Goal: Task Accomplishment & Management: Manage account settings

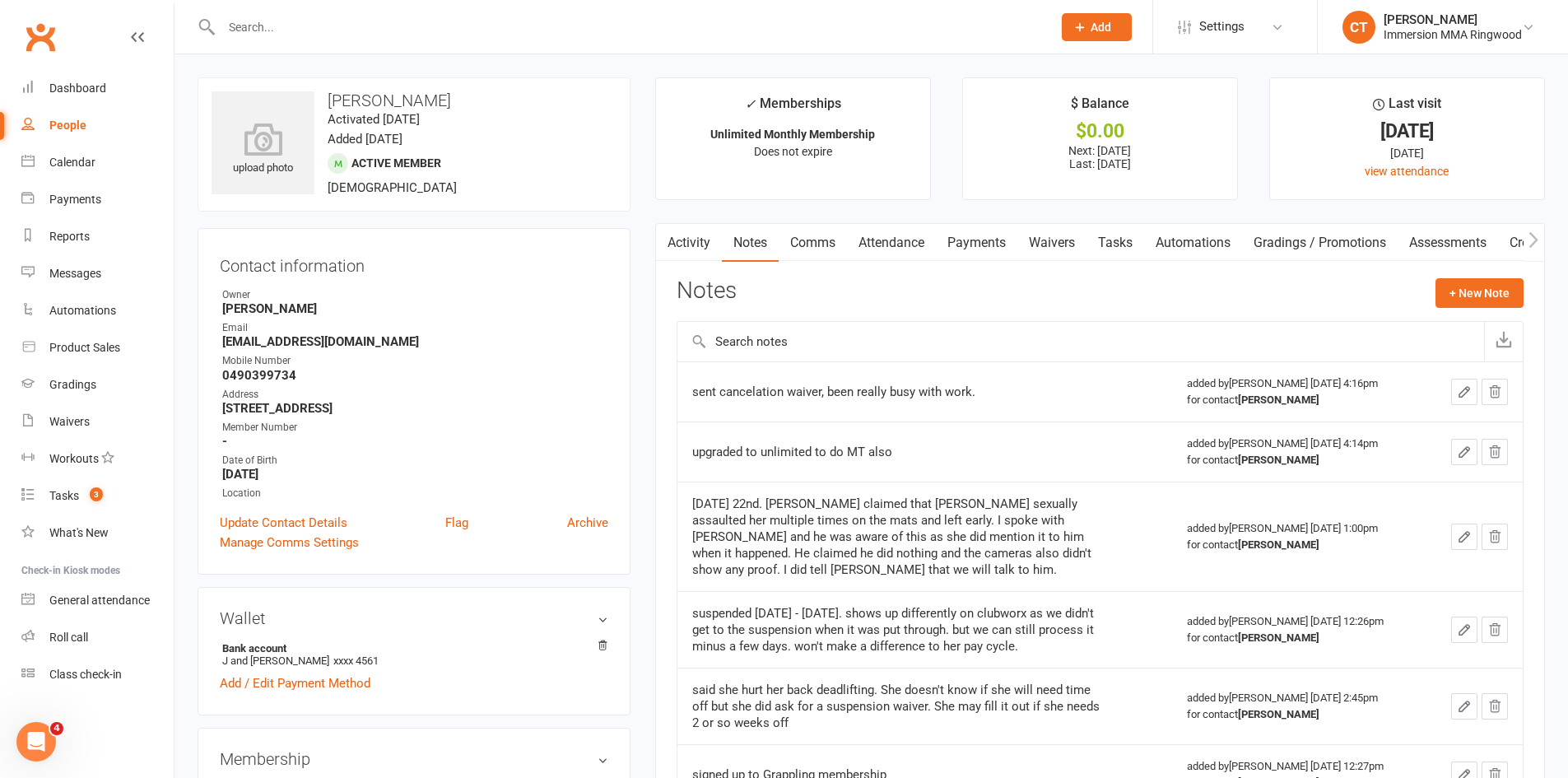
click at [246, 37] on input "text" at bounding box center [629, 27] width 824 height 23
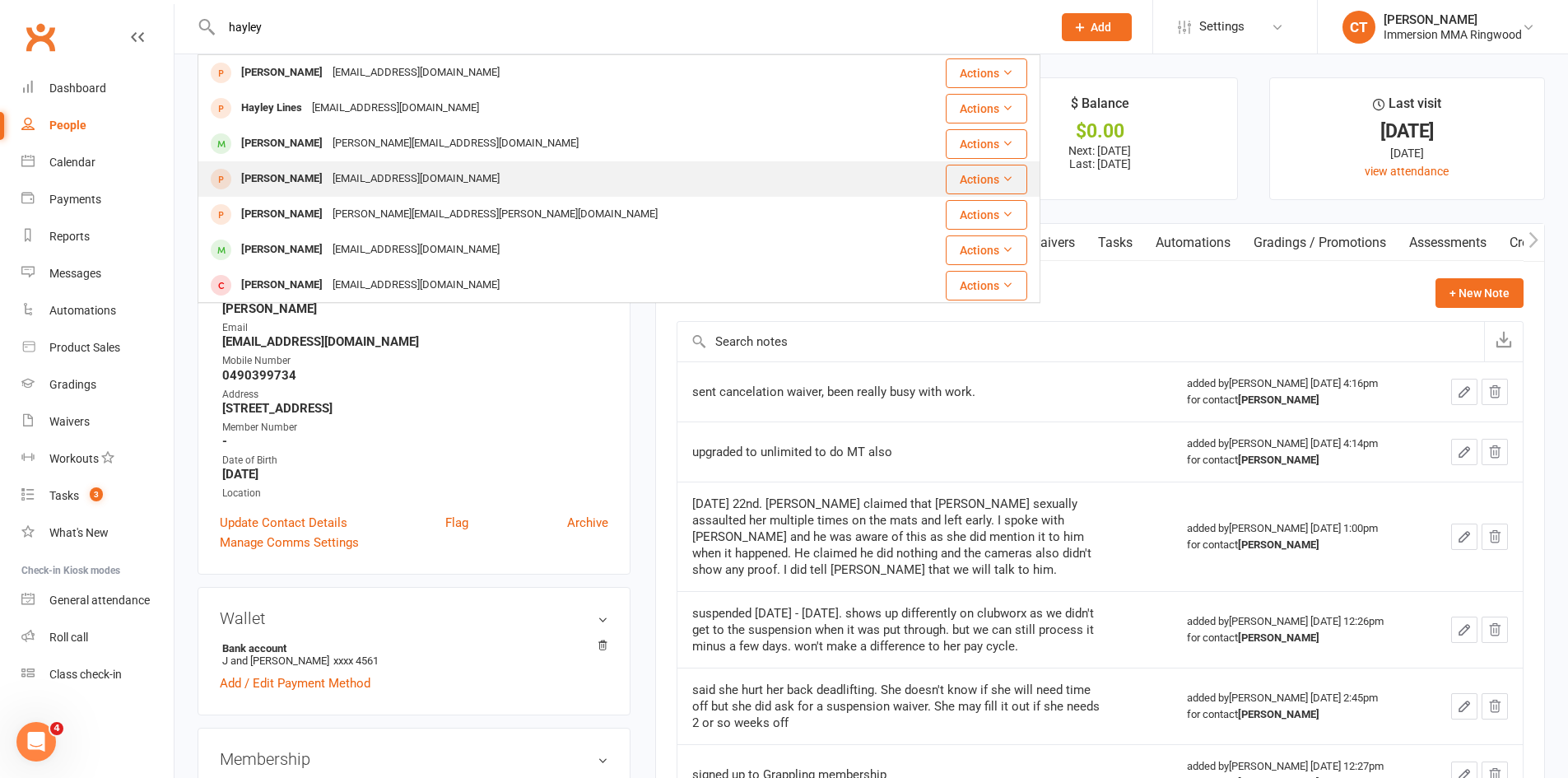
type input "hayley"
click at [328, 181] on div "[EMAIL_ADDRESS][DOMAIN_NAME]" at bounding box center [417, 179] width 177 height 24
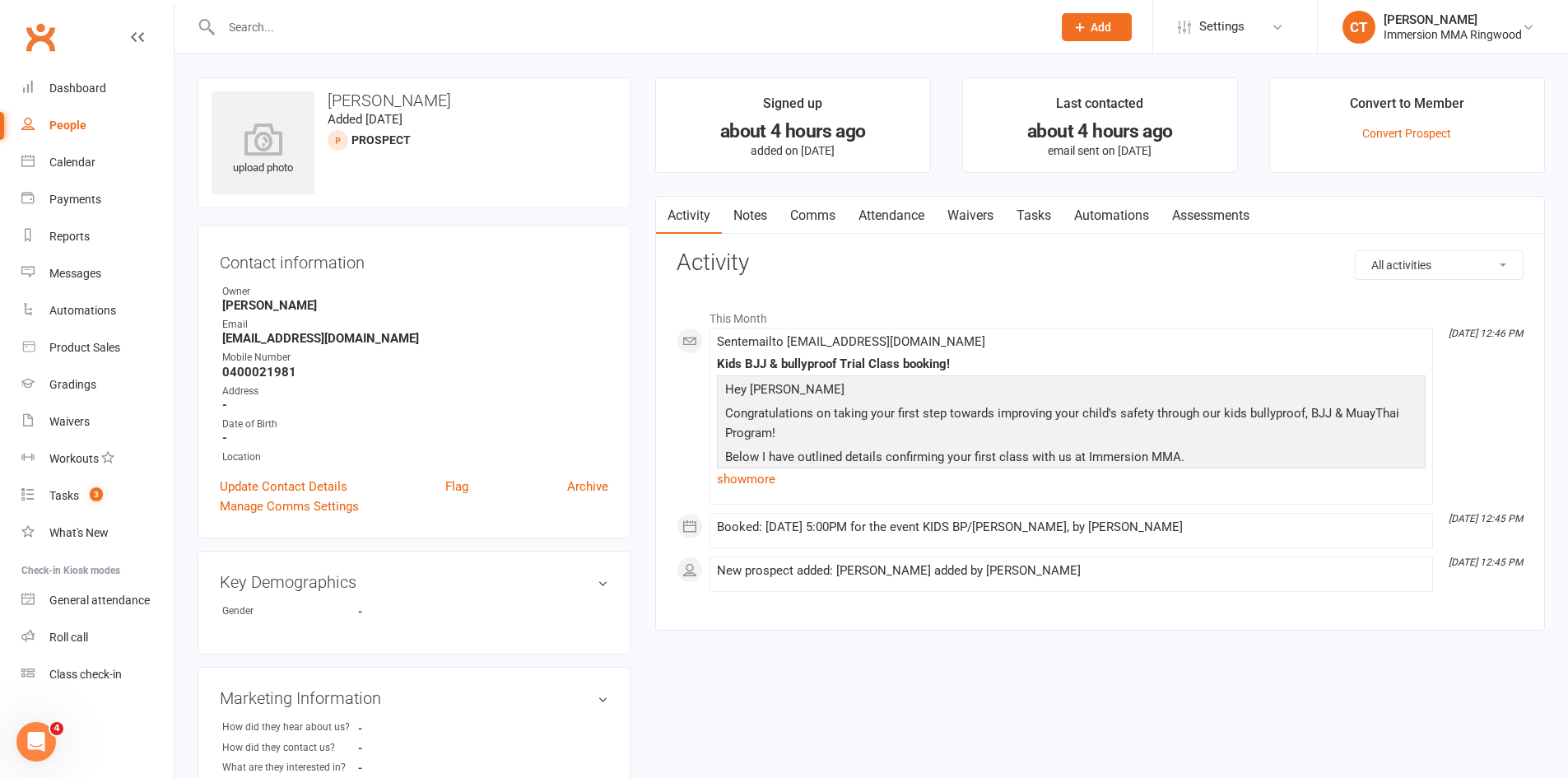
click at [331, 6] on div at bounding box center [618, 26] width 843 height 54
click at [331, 18] on input "text" at bounding box center [629, 27] width 824 height 23
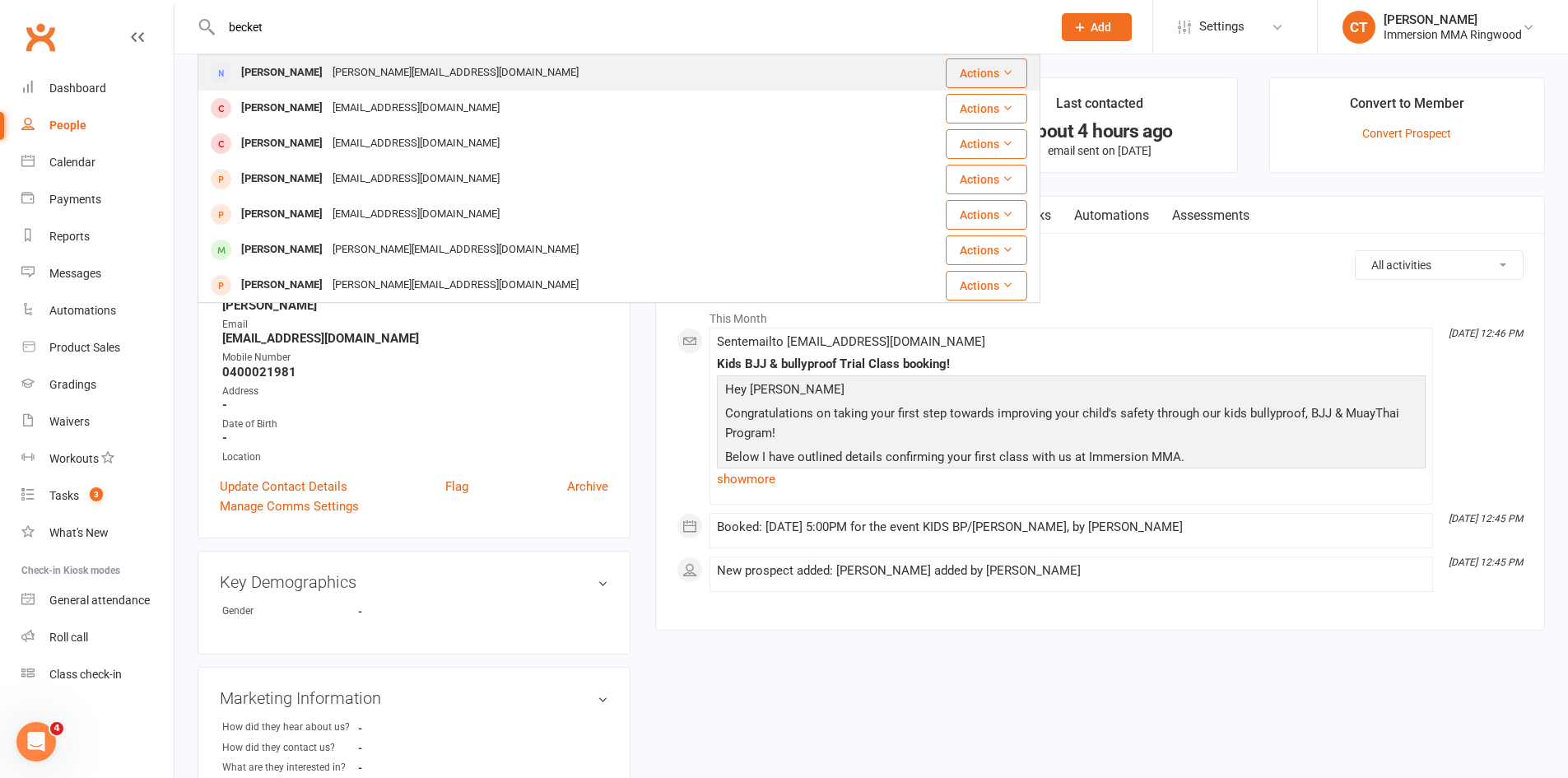
type input "becket"
click at [328, 72] on div "[PERSON_NAME][EMAIL_ADDRESS][DOMAIN_NAME]" at bounding box center [456, 72] width 256 height 24
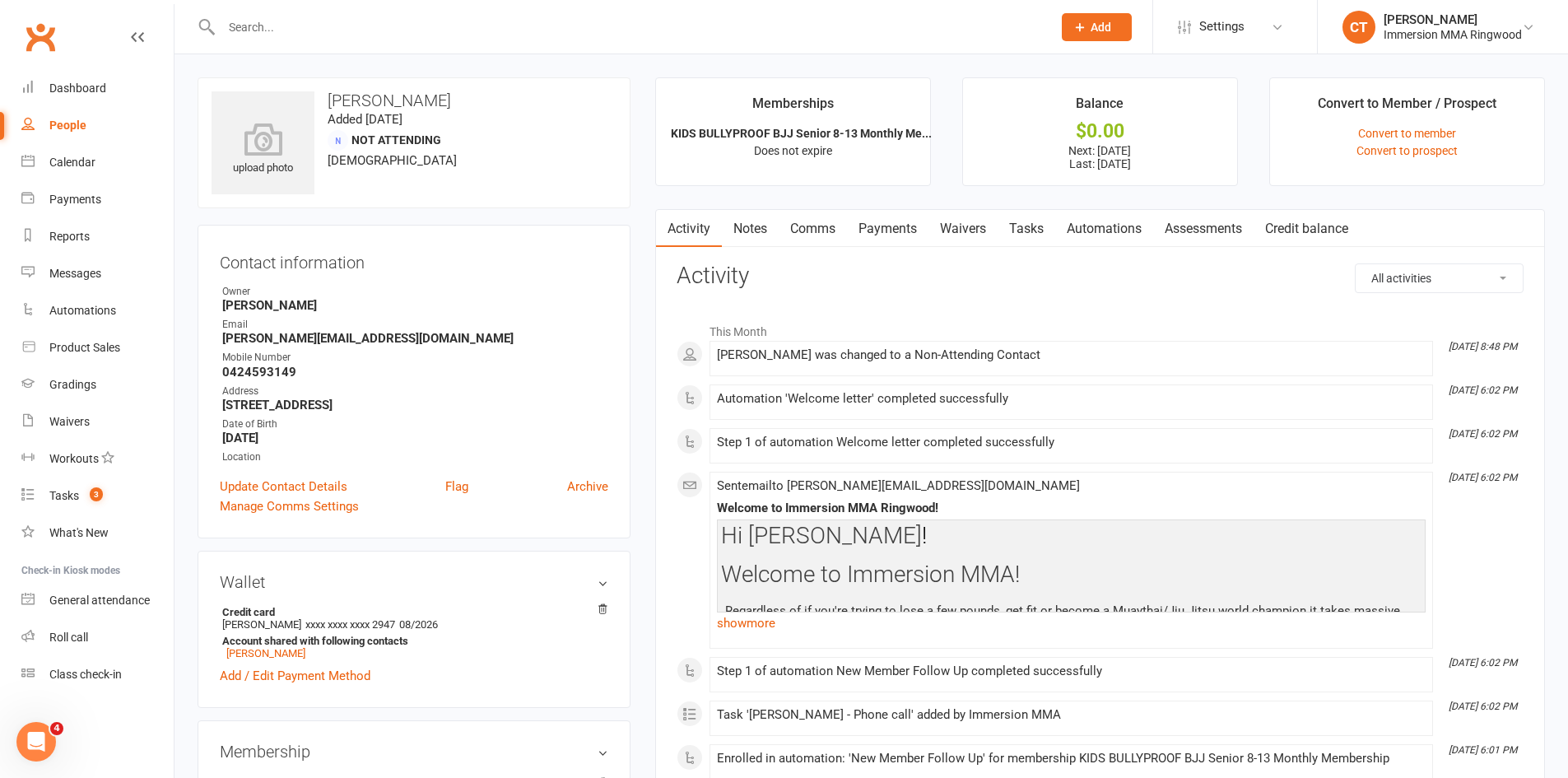
click at [885, 228] on link "Payments" at bounding box center [887, 228] width 82 height 38
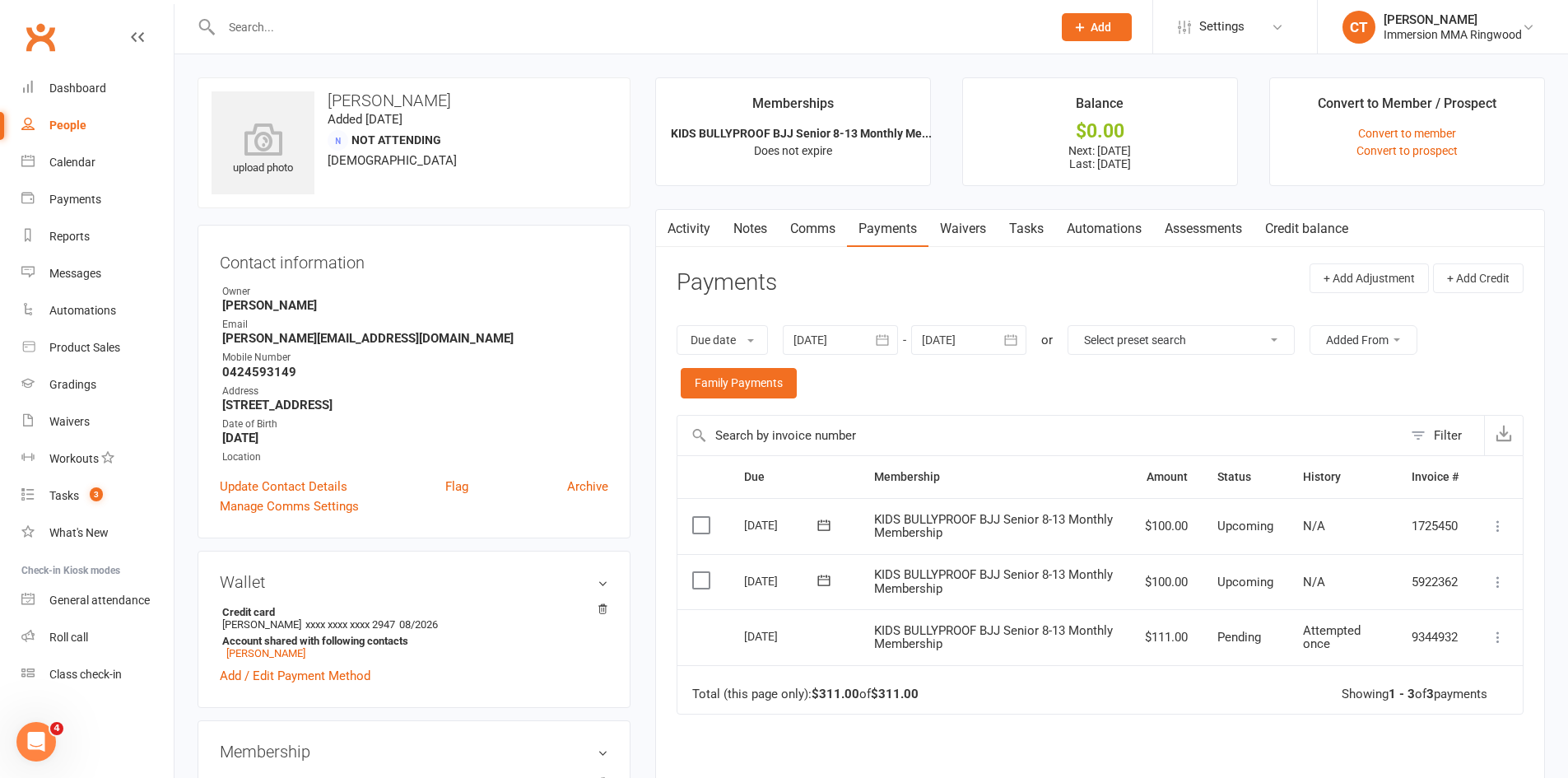
click at [333, 24] on input "text" at bounding box center [629, 27] width 824 height 23
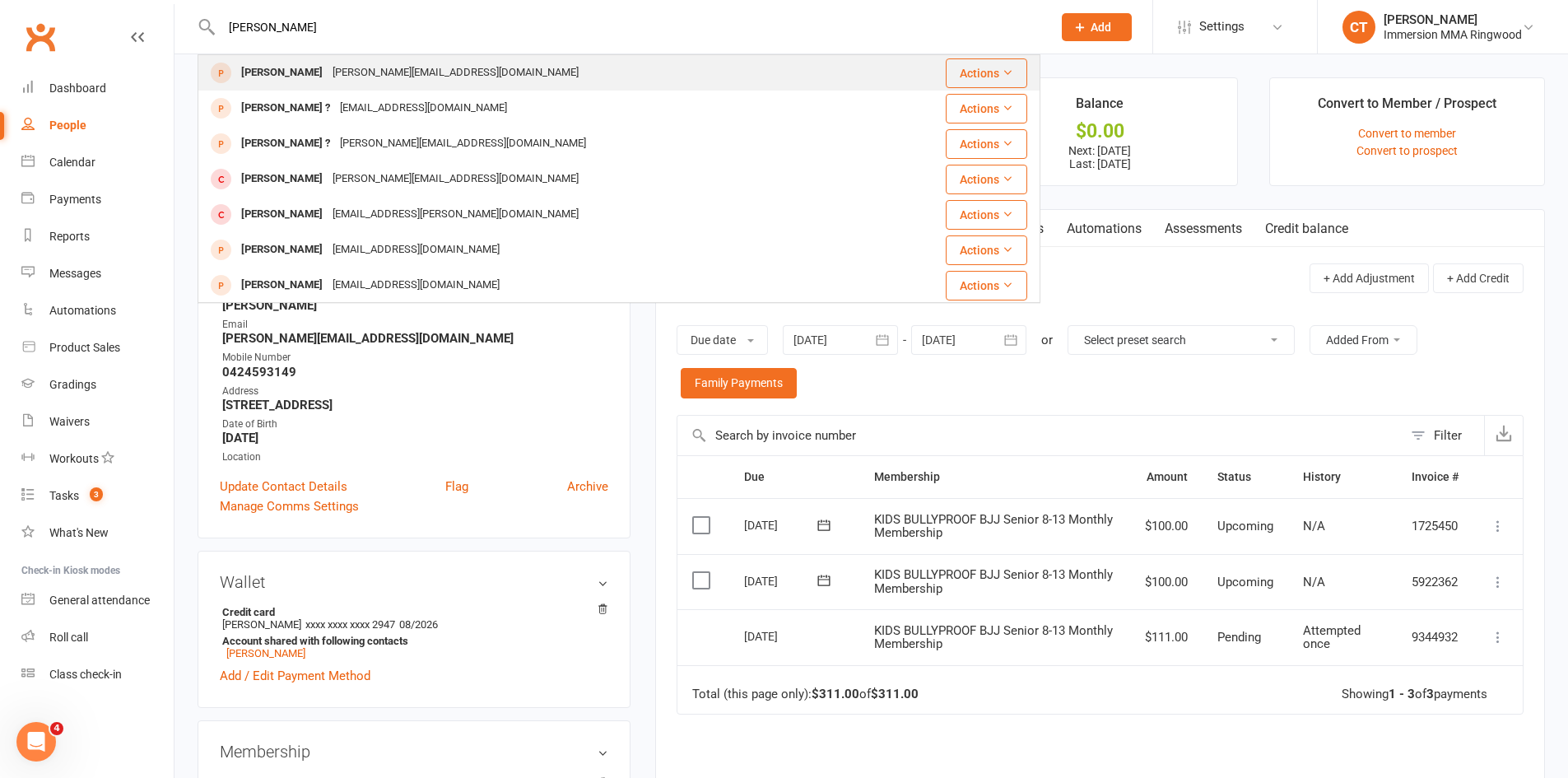
type input "[PERSON_NAME]"
click at [353, 80] on div "[PERSON_NAME][EMAIL_ADDRESS][DOMAIN_NAME]" at bounding box center [456, 72] width 256 height 24
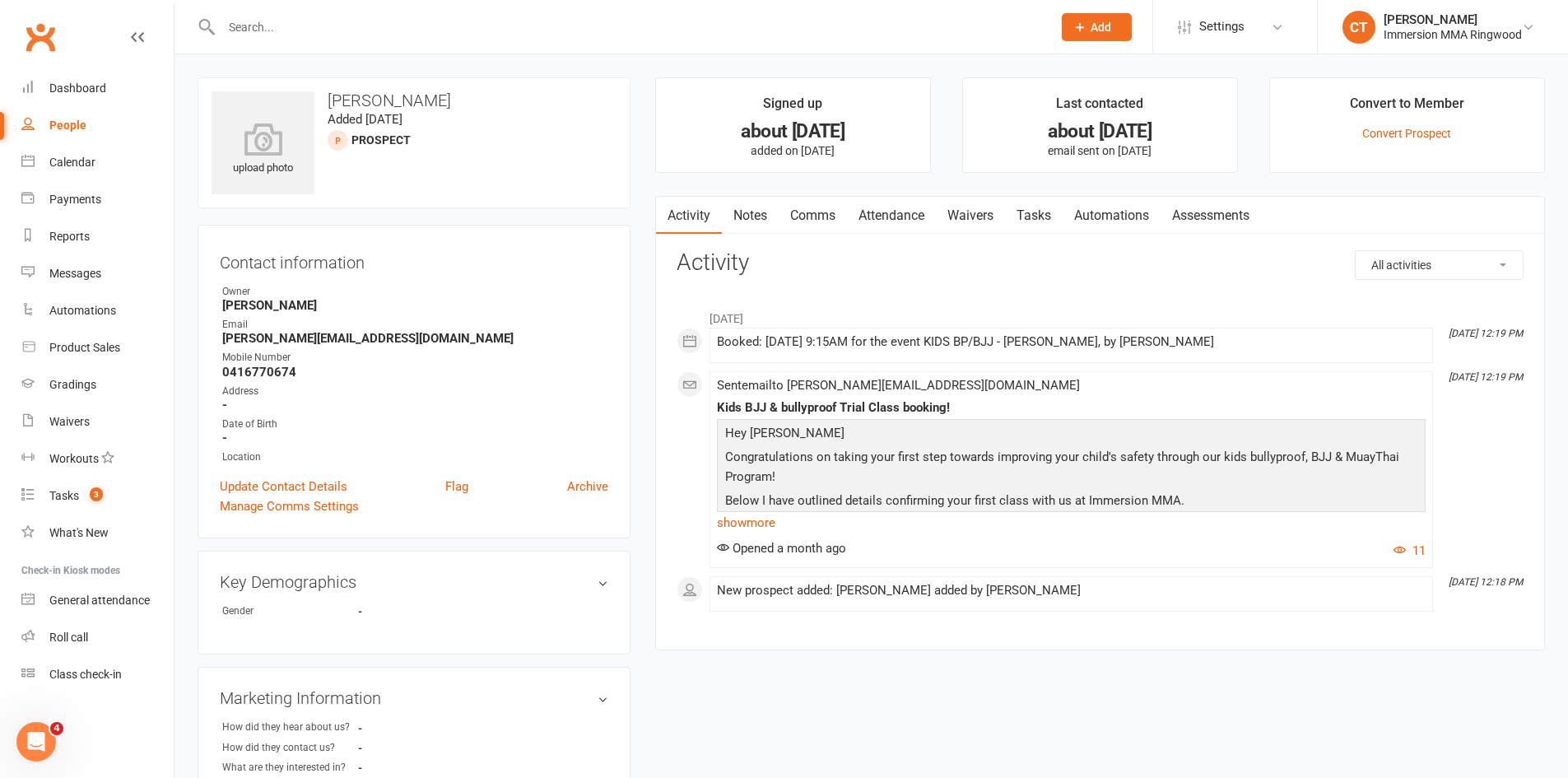
click at [1042, 206] on link "Tasks" at bounding box center [1034, 215] width 58 height 38
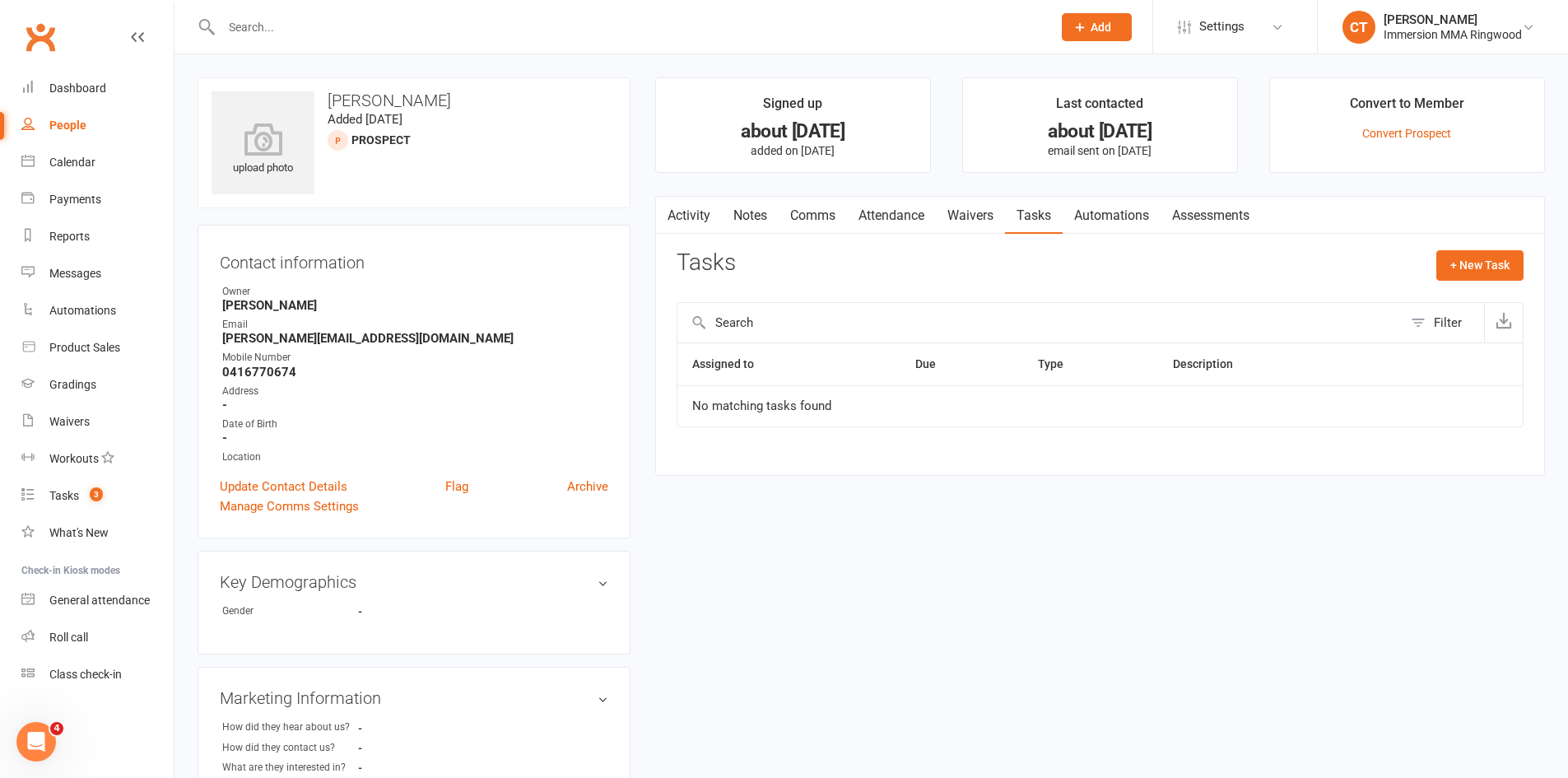
click at [760, 221] on link "Notes" at bounding box center [750, 215] width 57 height 38
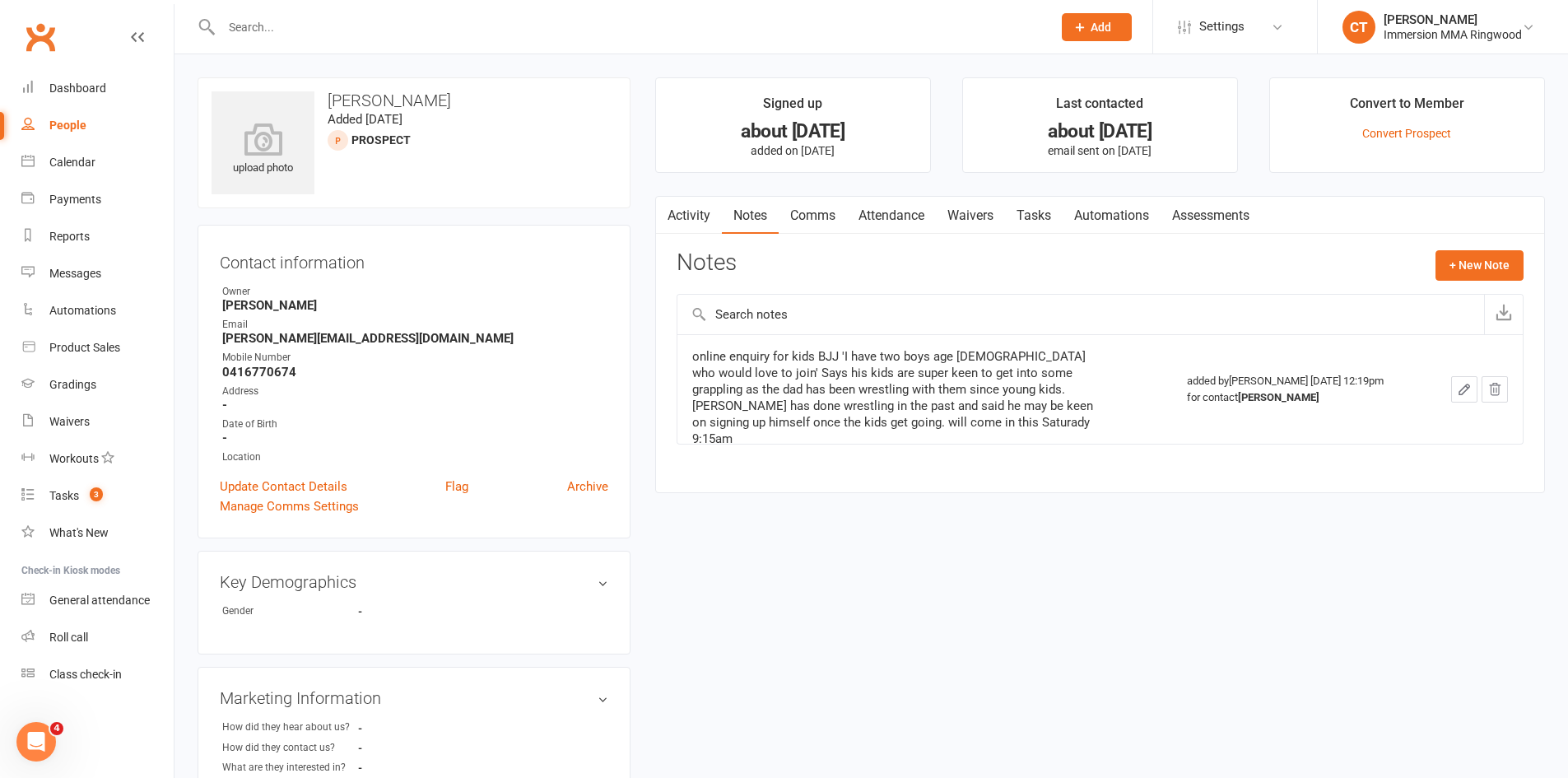
click at [964, 214] on link "Waivers" at bounding box center [970, 215] width 69 height 38
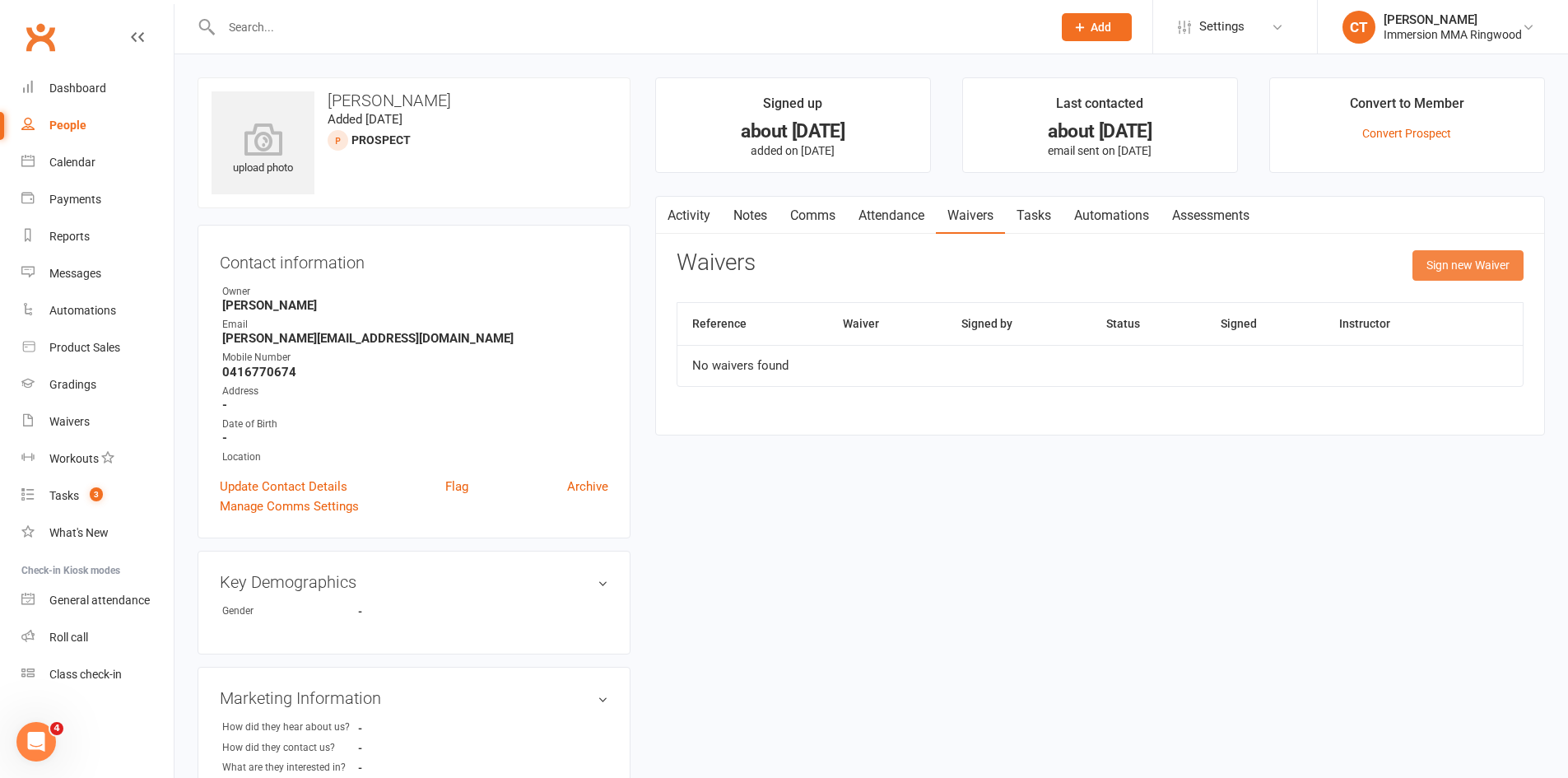
click at [1443, 263] on button "Sign new Waiver" at bounding box center [1468, 265] width 111 height 30
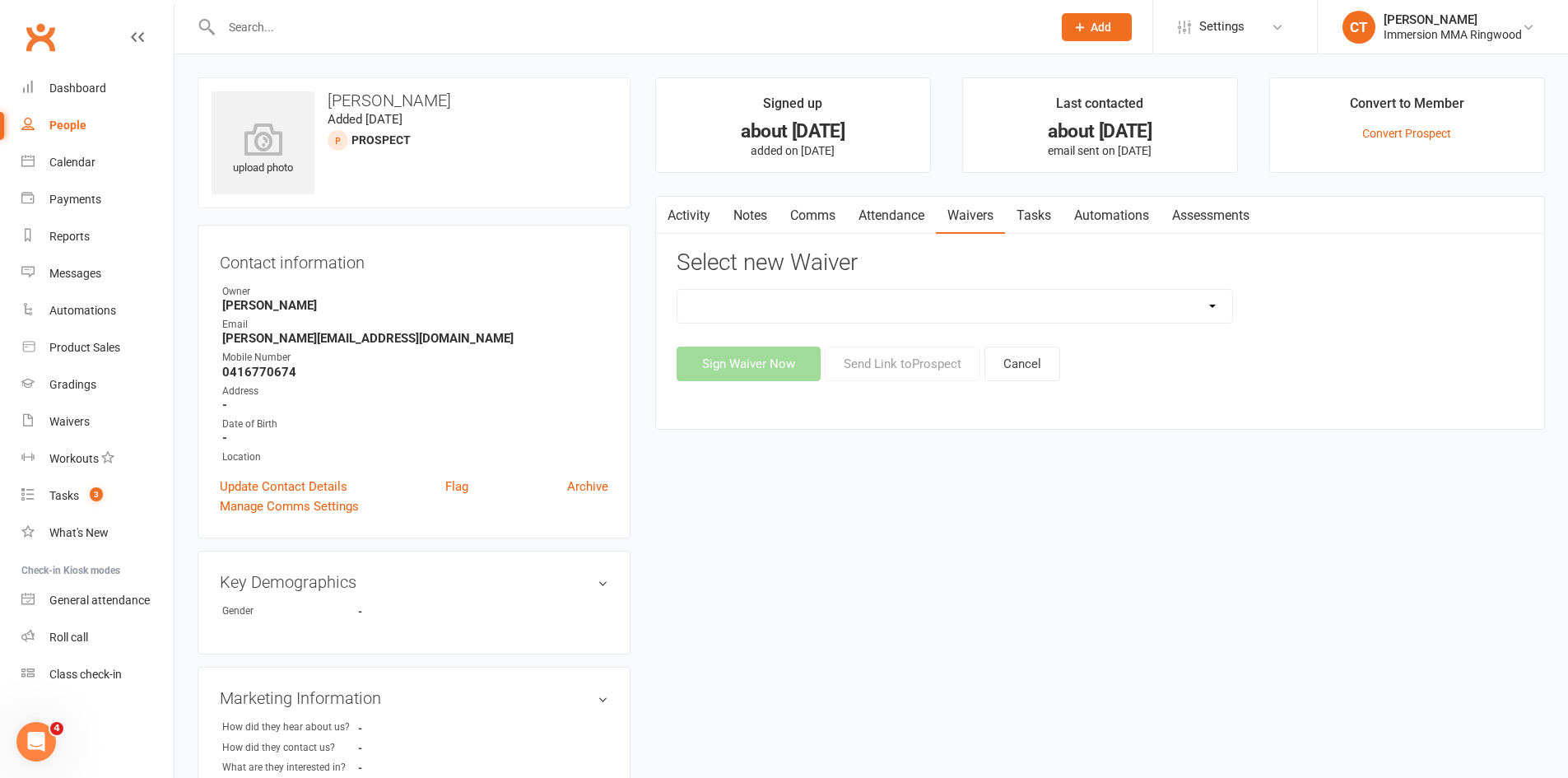
click at [809, 303] on select "Cancellation Waiver Lockdown Support Waiver Membership Waiver Direct Debit Memb…" at bounding box center [955, 306] width 555 height 33
select select "391"
click at [678, 289] on select "Cancellation Waiver Lockdown Support Waiver Membership Waiver Direct Debit Memb…" at bounding box center [955, 306] width 555 height 33
click at [911, 365] on button "Send Link to [GEOGRAPHIC_DATA]" at bounding box center [902, 363] width 155 height 34
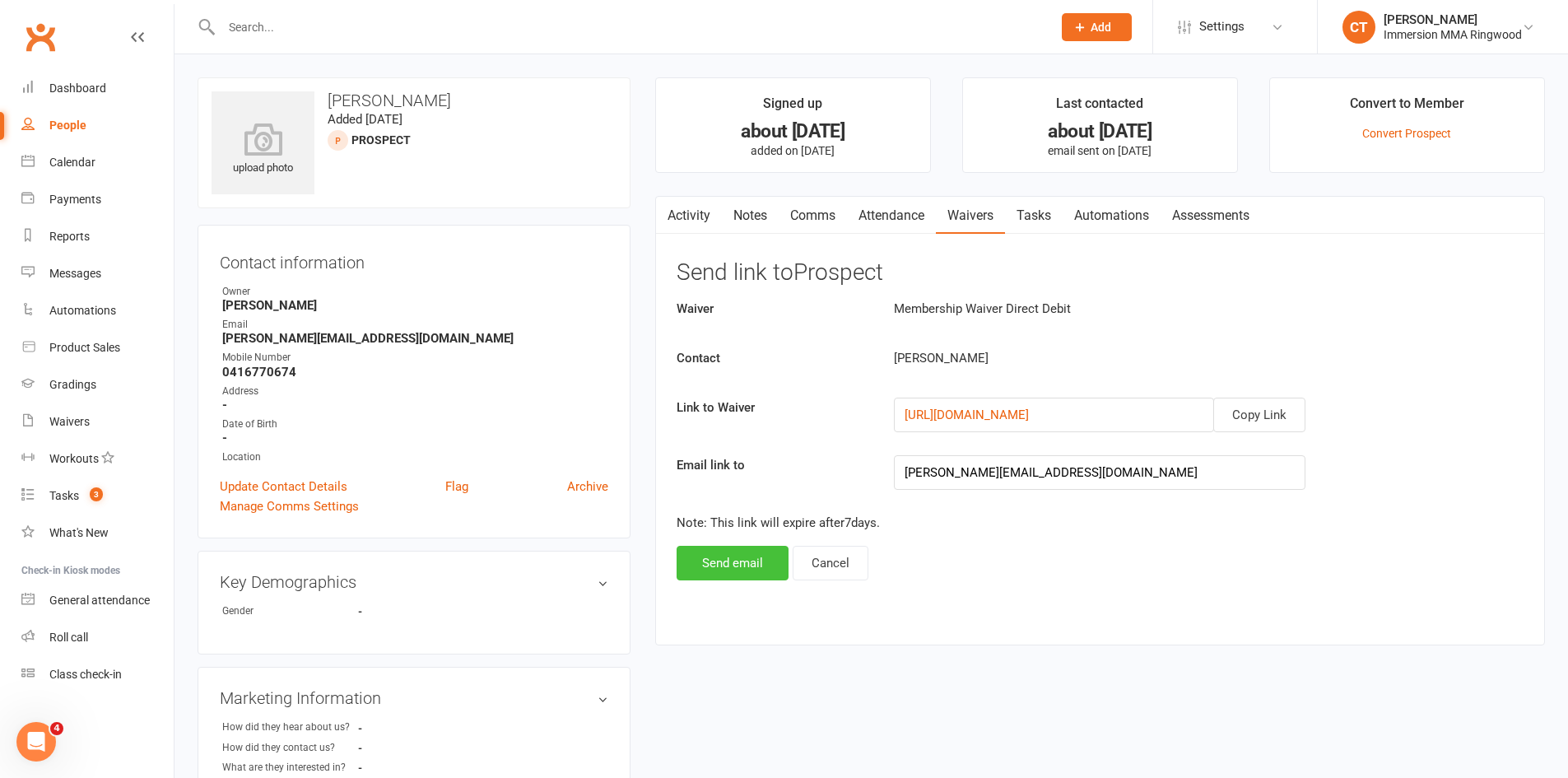
click at [720, 562] on button "Send email" at bounding box center [733, 562] width 112 height 34
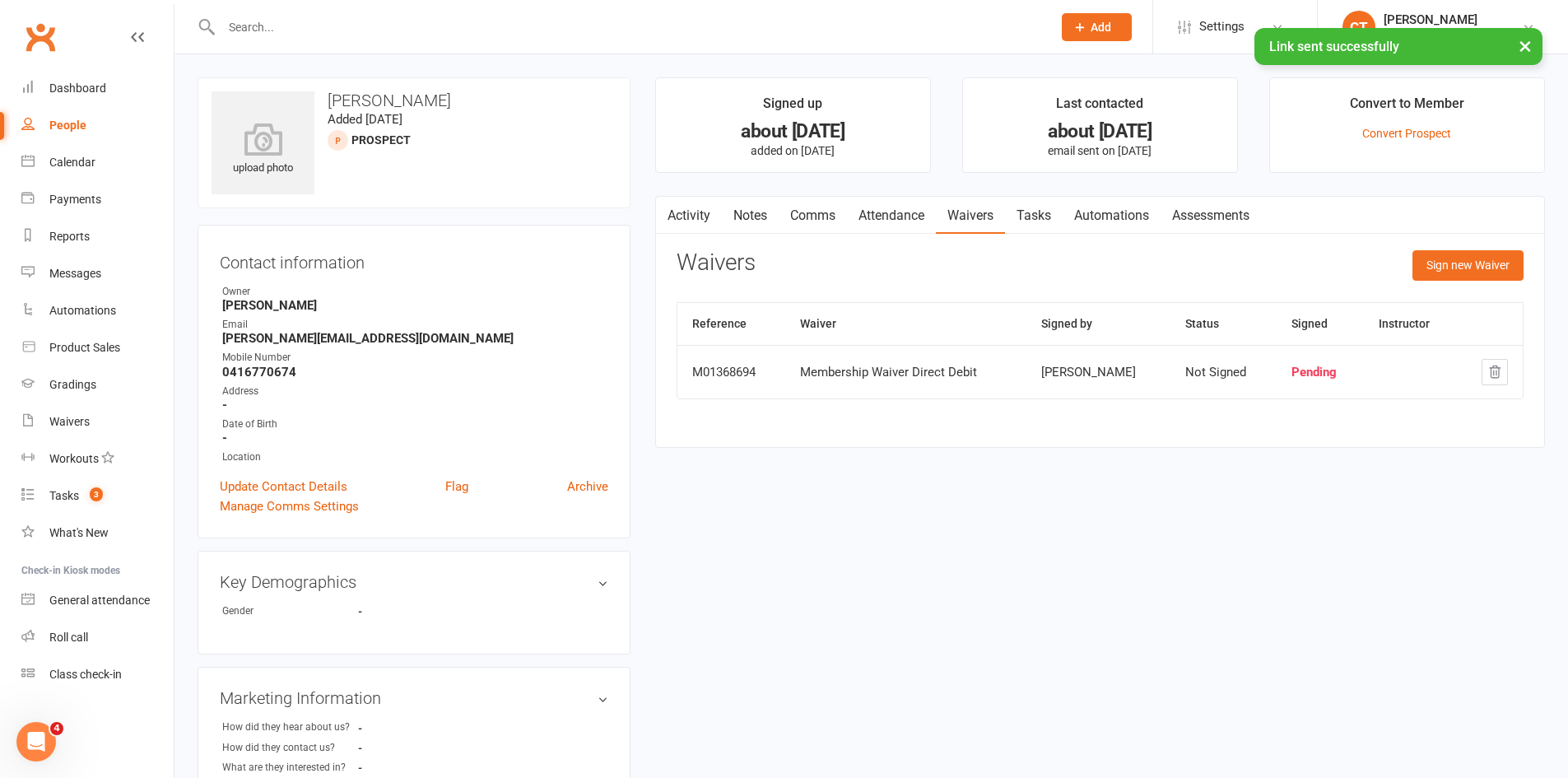
click at [1027, 219] on link "Tasks" at bounding box center [1034, 215] width 58 height 38
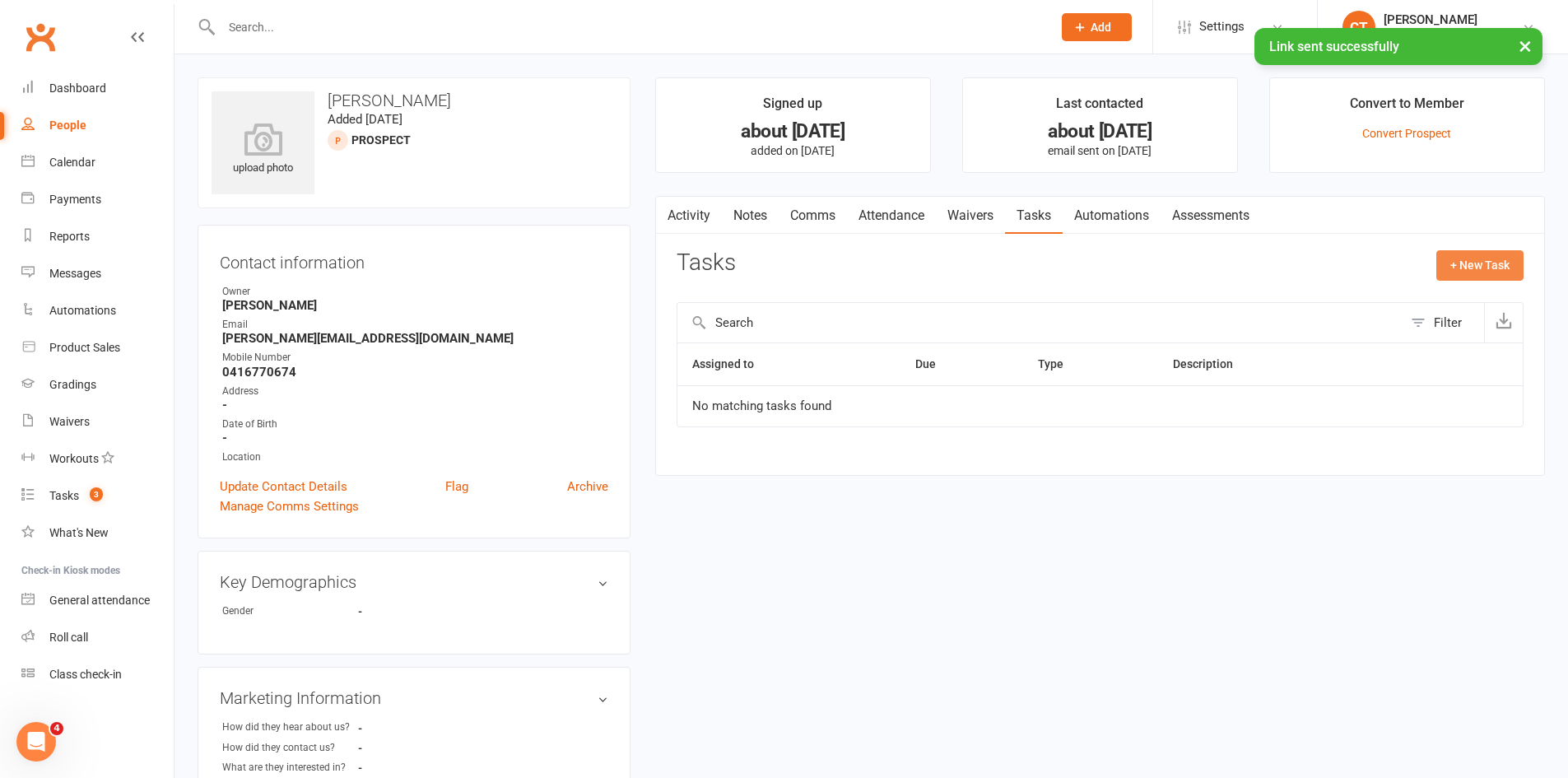
click at [1468, 270] on button "+ New Task" at bounding box center [1480, 265] width 88 height 30
select select "11984"
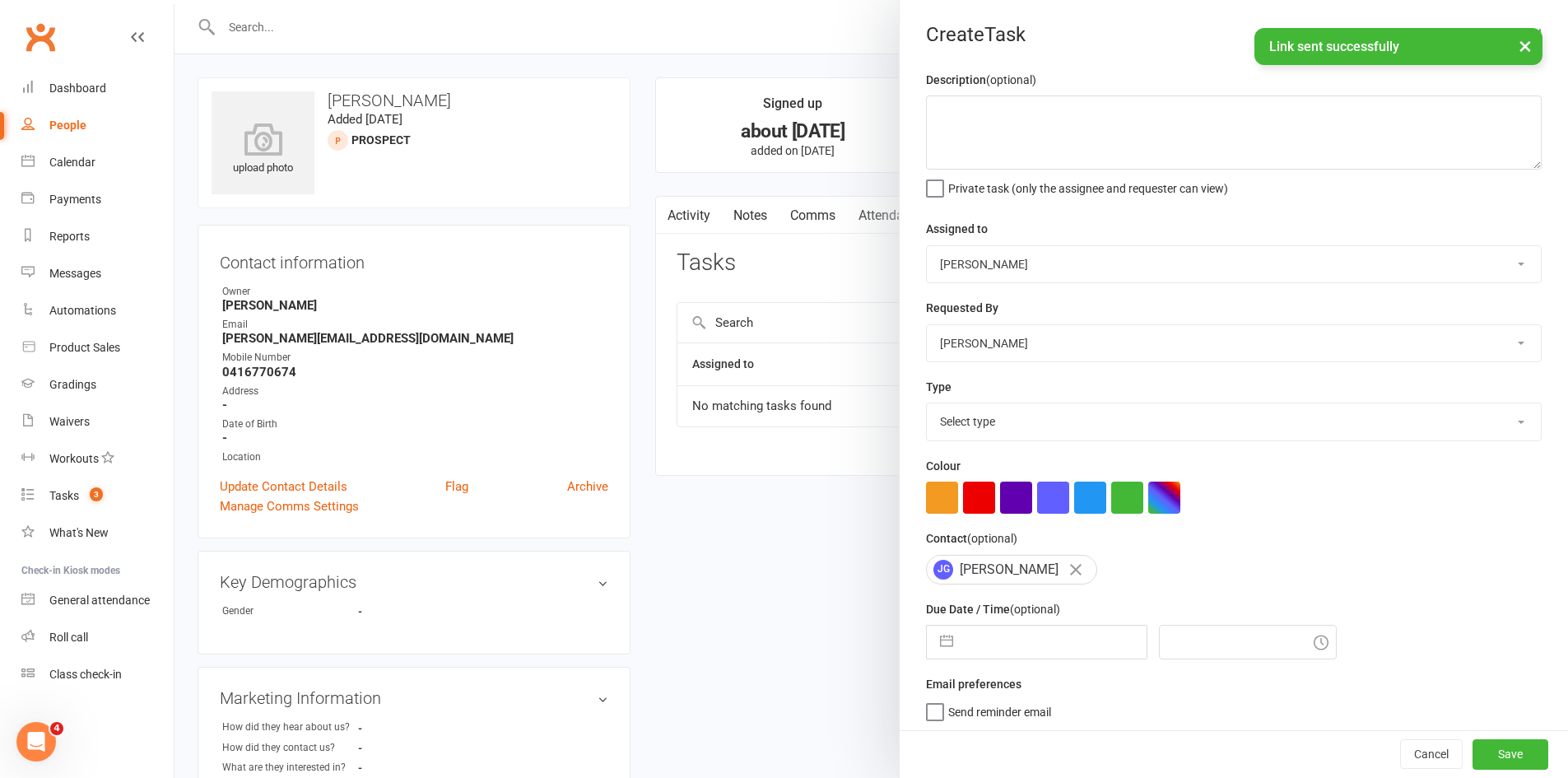
click at [987, 651] on input "text" at bounding box center [1054, 643] width 185 height 33
select select "8"
select select "2025"
select select "9"
select select "2025"
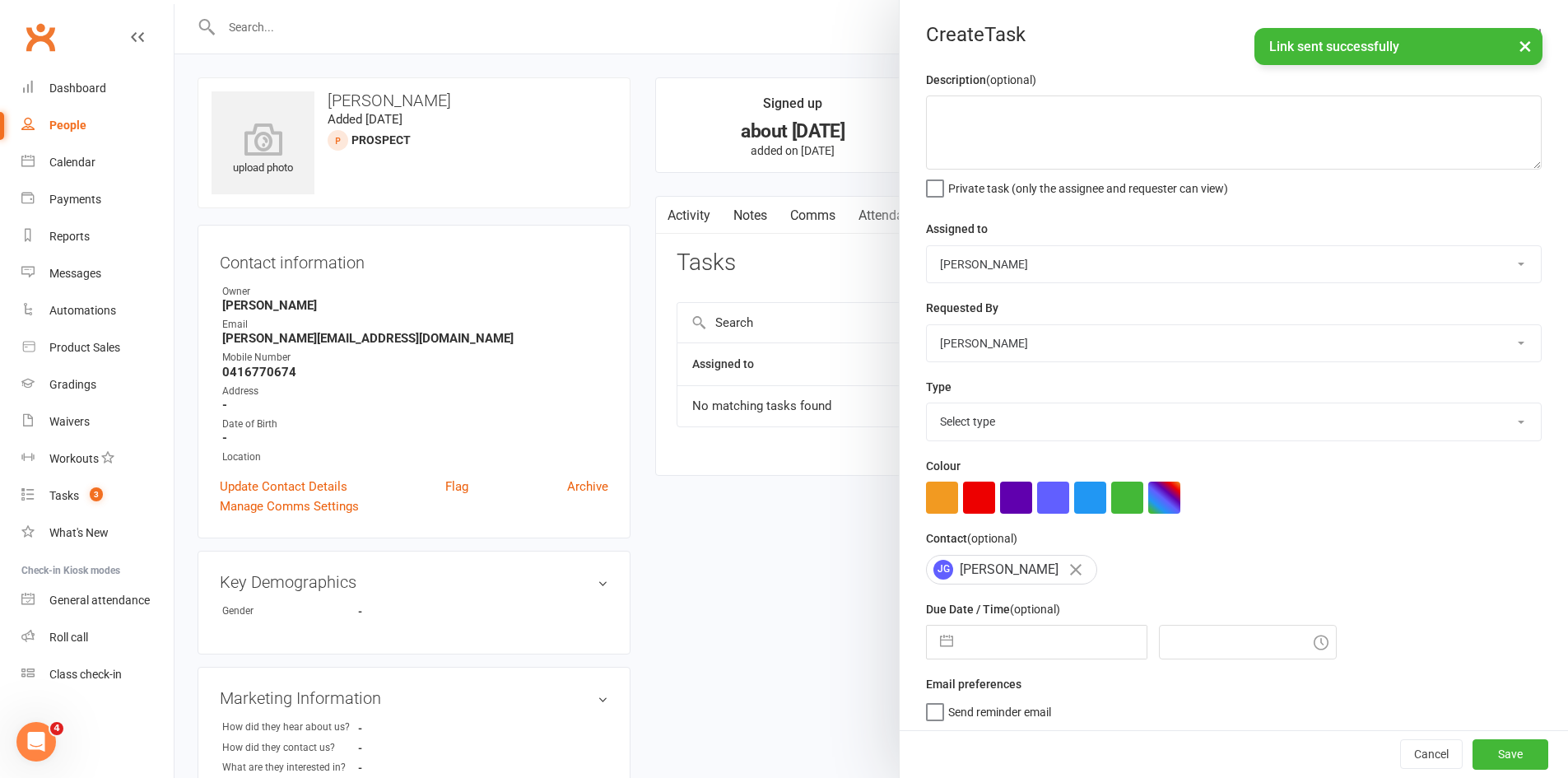
select select "10"
select select "2025"
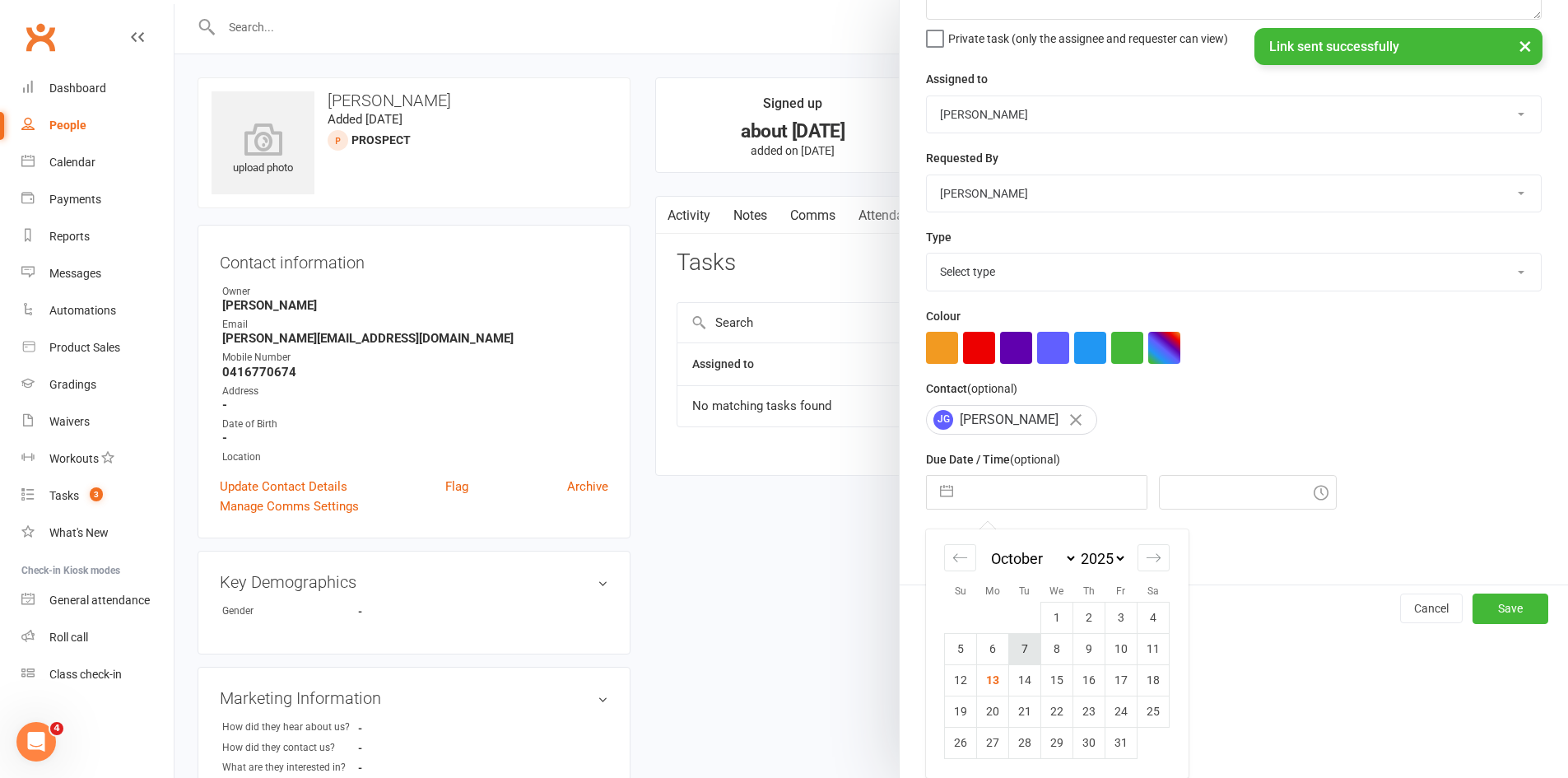
scroll to position [155, 0]
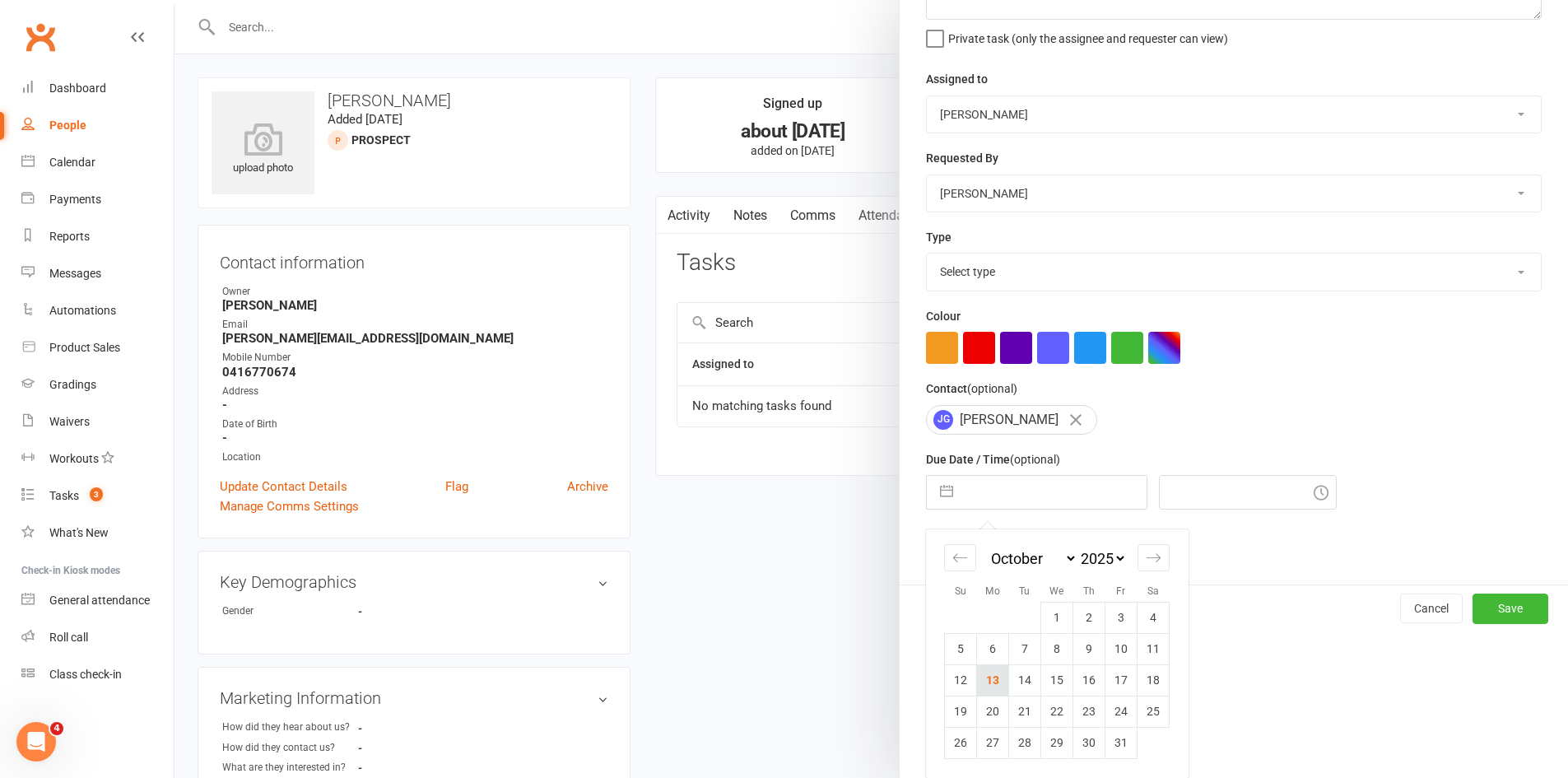
click at [992, 678] on td "13" at bounding box center [993, 681] width 32 height 32
type input "[DATE]"
type input "5:00pm"
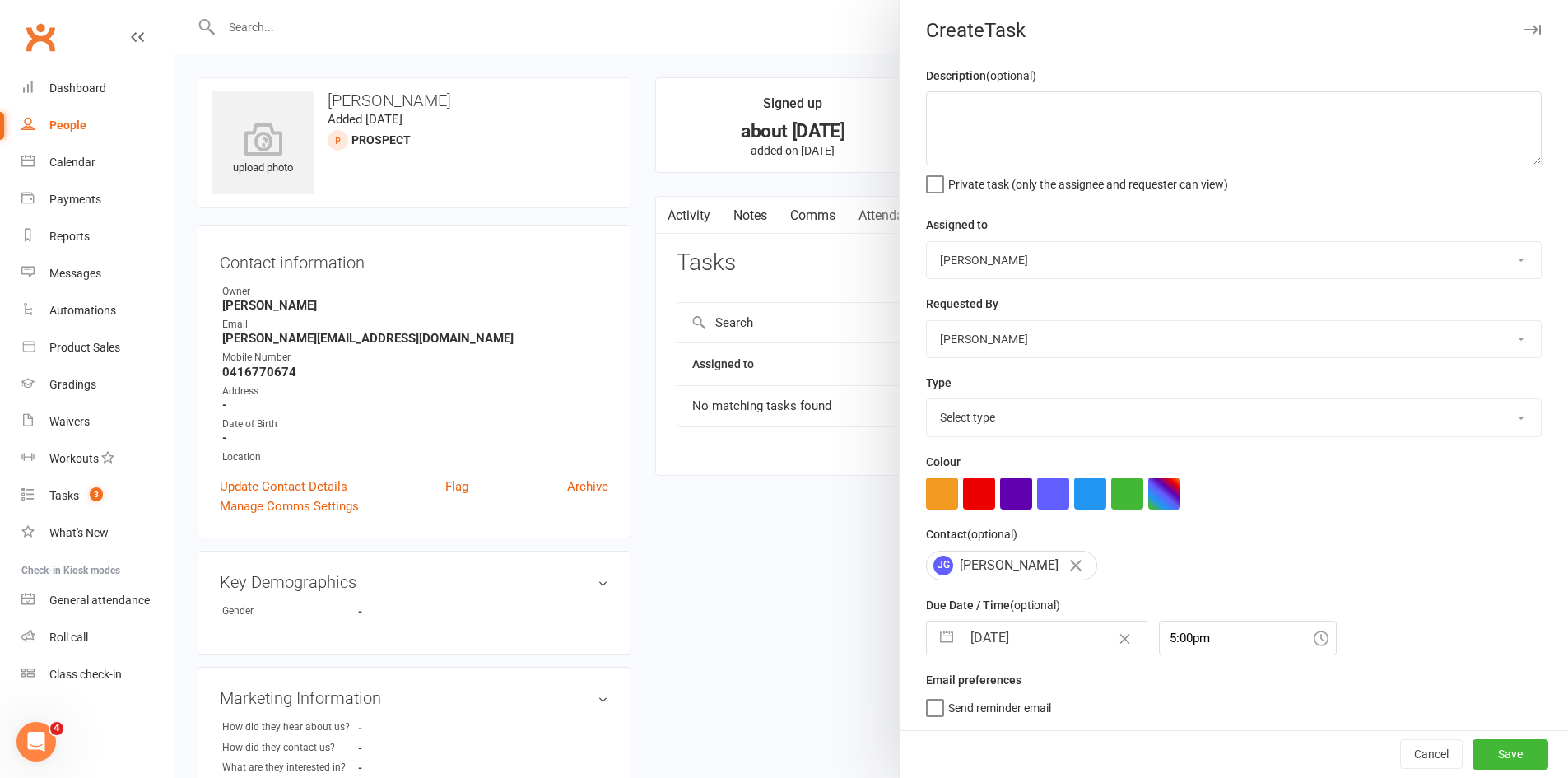
scroll to position [11, 0]
click at [996, 141] on textarea at bounding box center [1234, 128] width 616 height 74
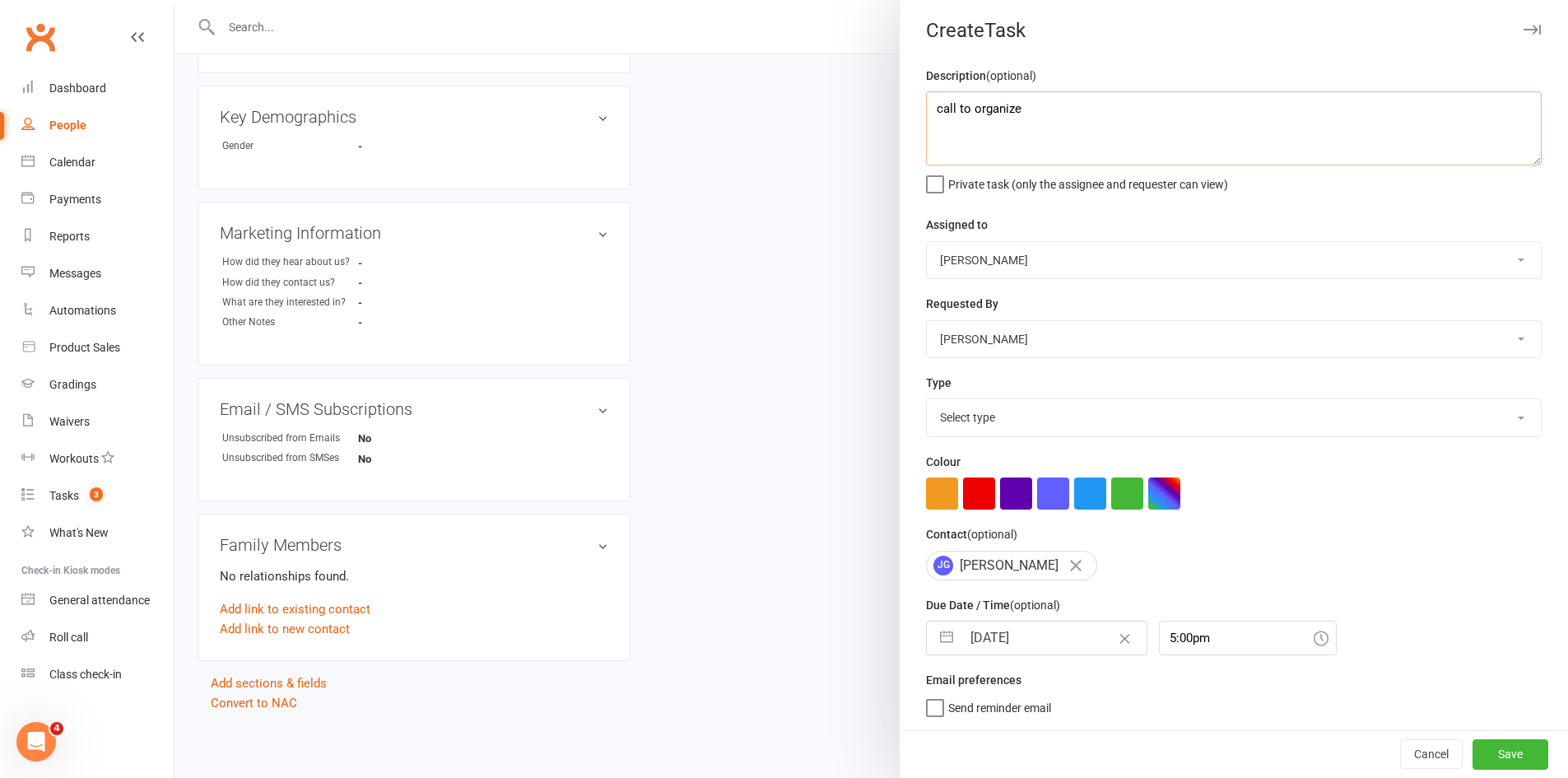
scroll to position [0, 0]
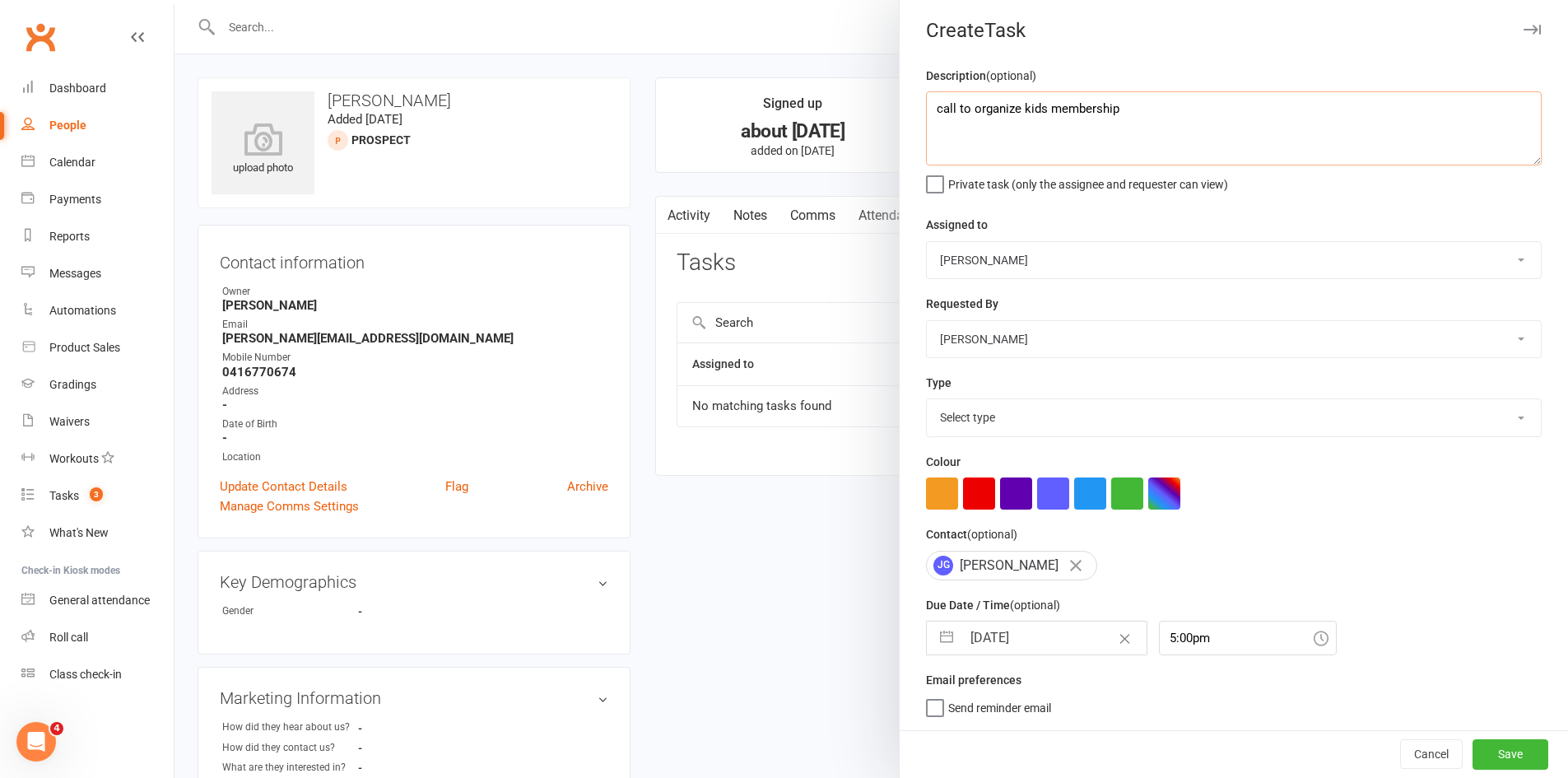
type textarea "call to organize kids membership"
click at [1014, 414] on select "Select type Cmonnnn E-mail Financial Follow-up Help Just do it Letting ya know …" at bounding box center [1234, 417] width 614 height 36
select select "6641"
click at [927, 399] on select "Select type Cmonnnn E-mail Financial Follow-up Help Just do it Letting ya know …" at bounding box center [1234, 417] width 614 height 36
click at [1479, 760] on button "Save" at bounding box center [1511, 754] width 75 height 30
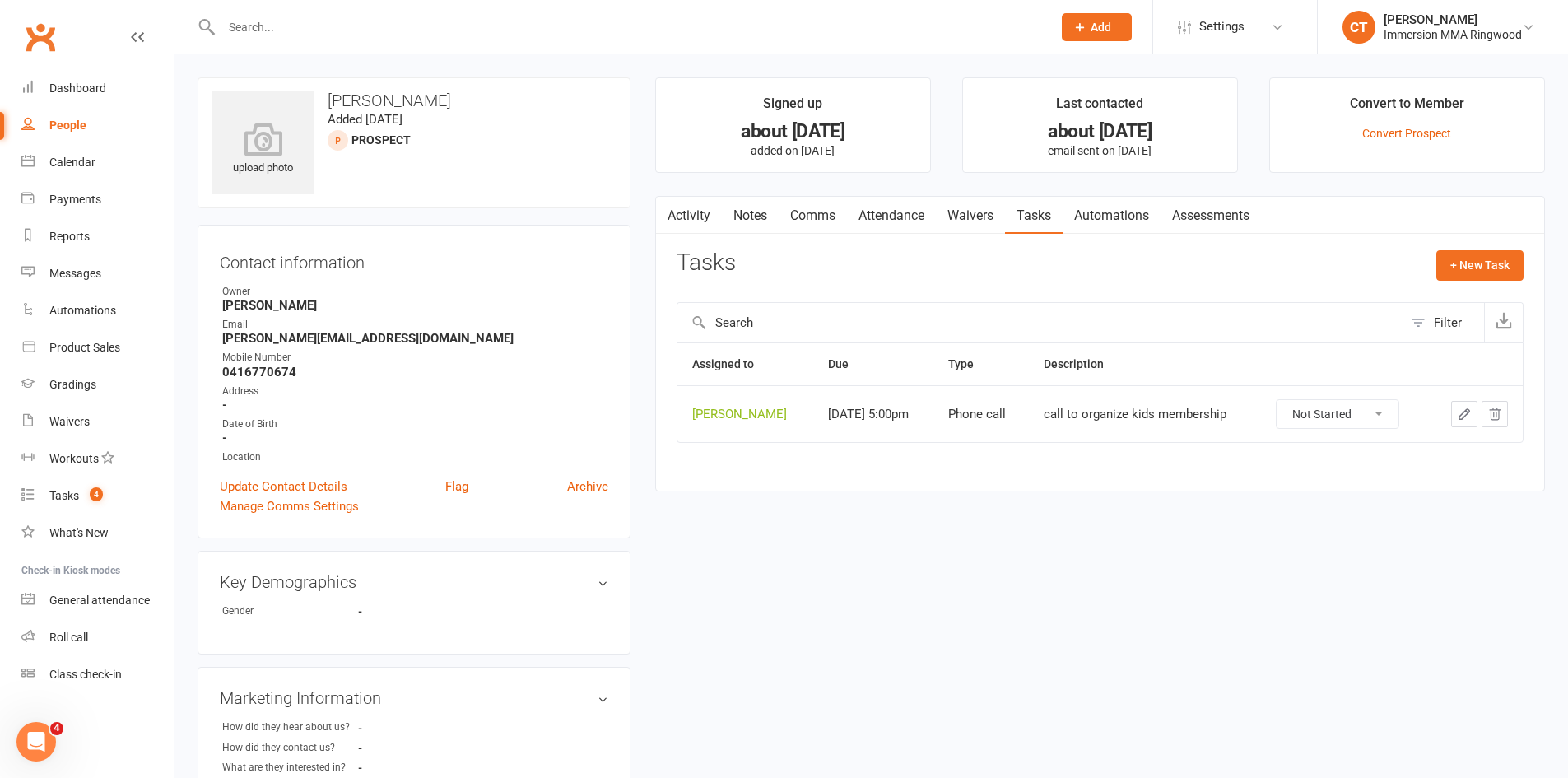
click at [745, 222] on link "Notes" at bounding box center [750, 215] width 57 height 38
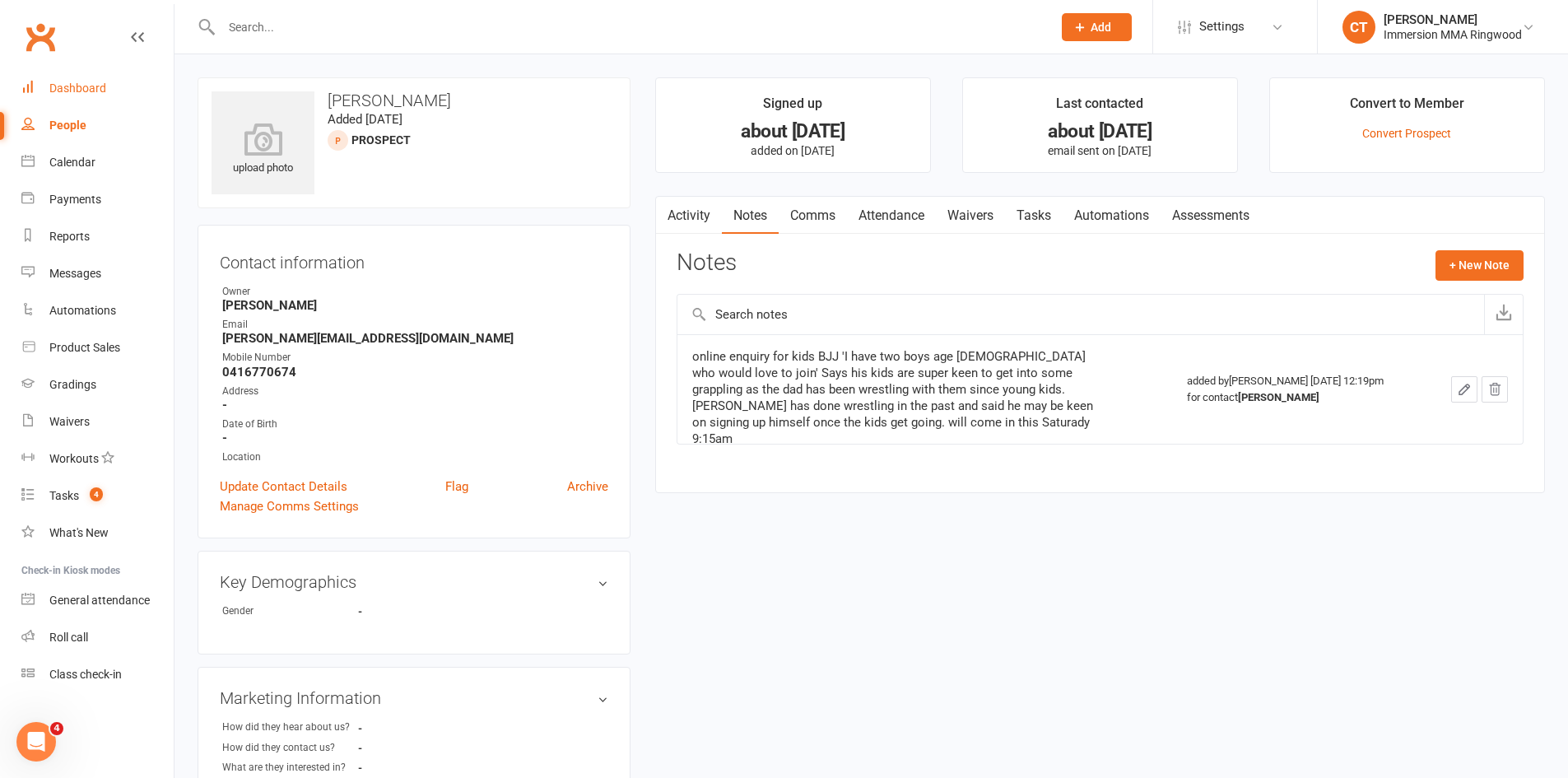
click at [67, 92] on div "Dashboard" at bounding box center [77, 88] width 57 height 13
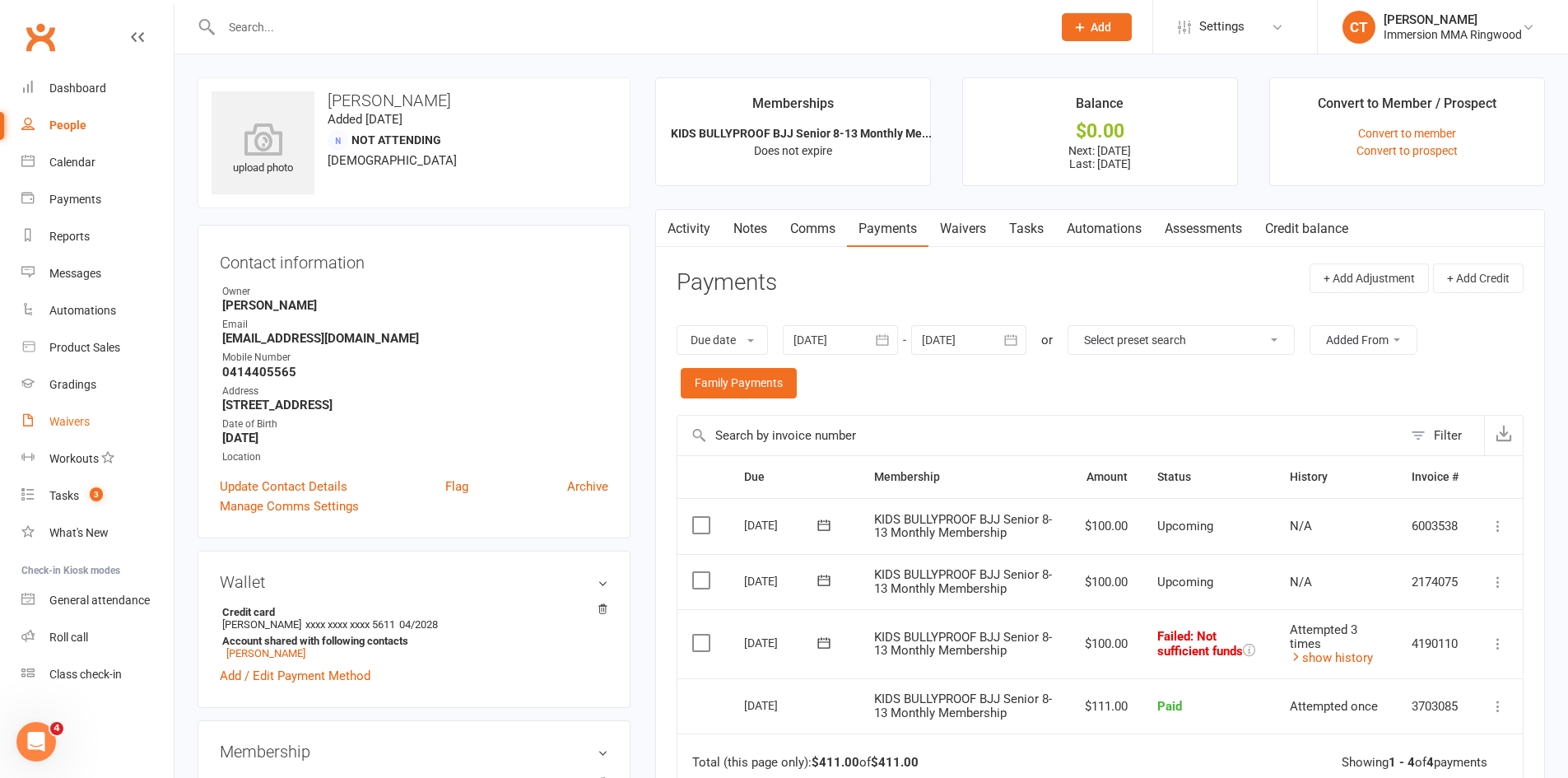
click at [74, 426] on div "Waivers" at bounding box center [69, 421] width 40 height 13
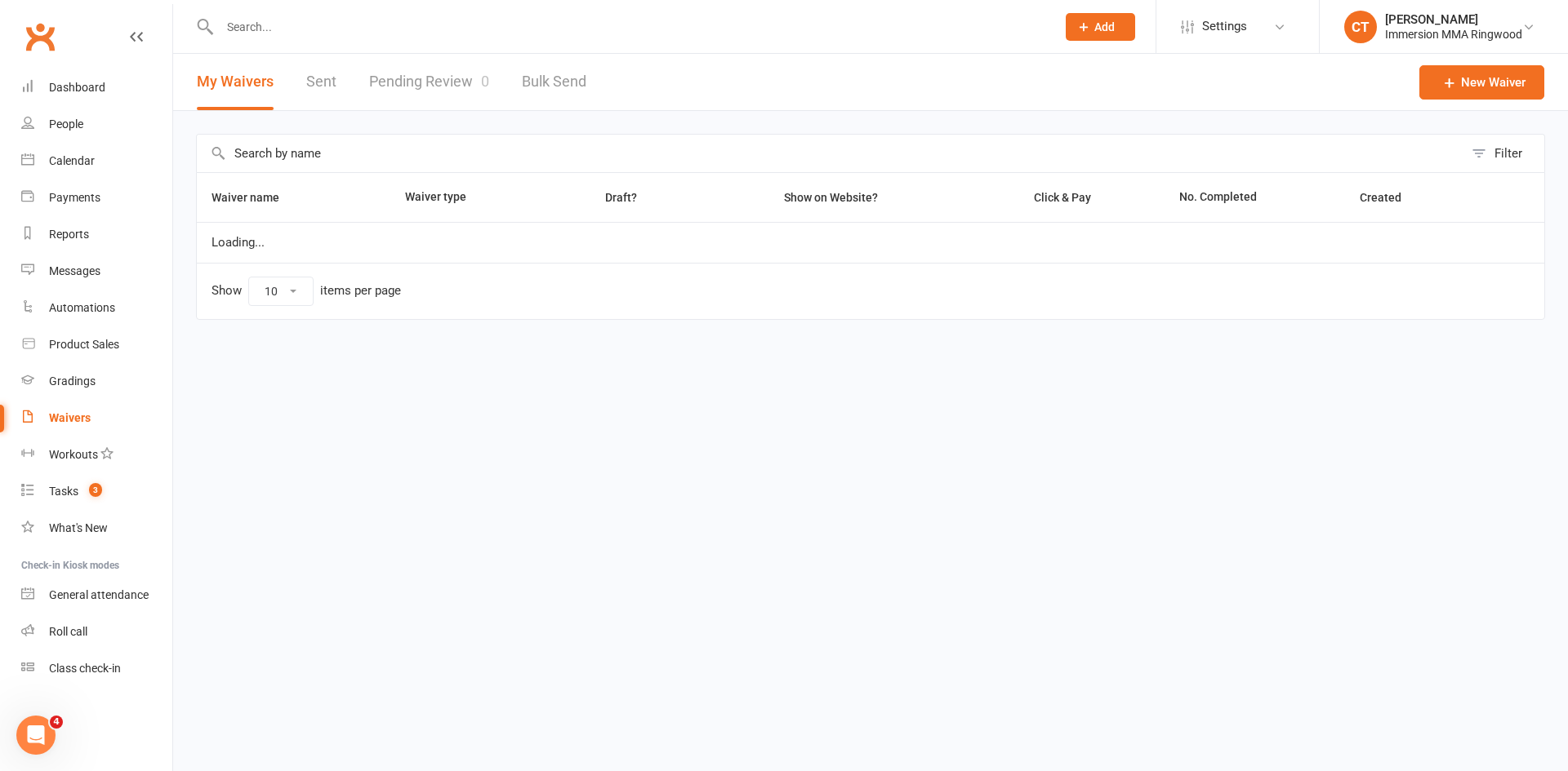
select select "25"
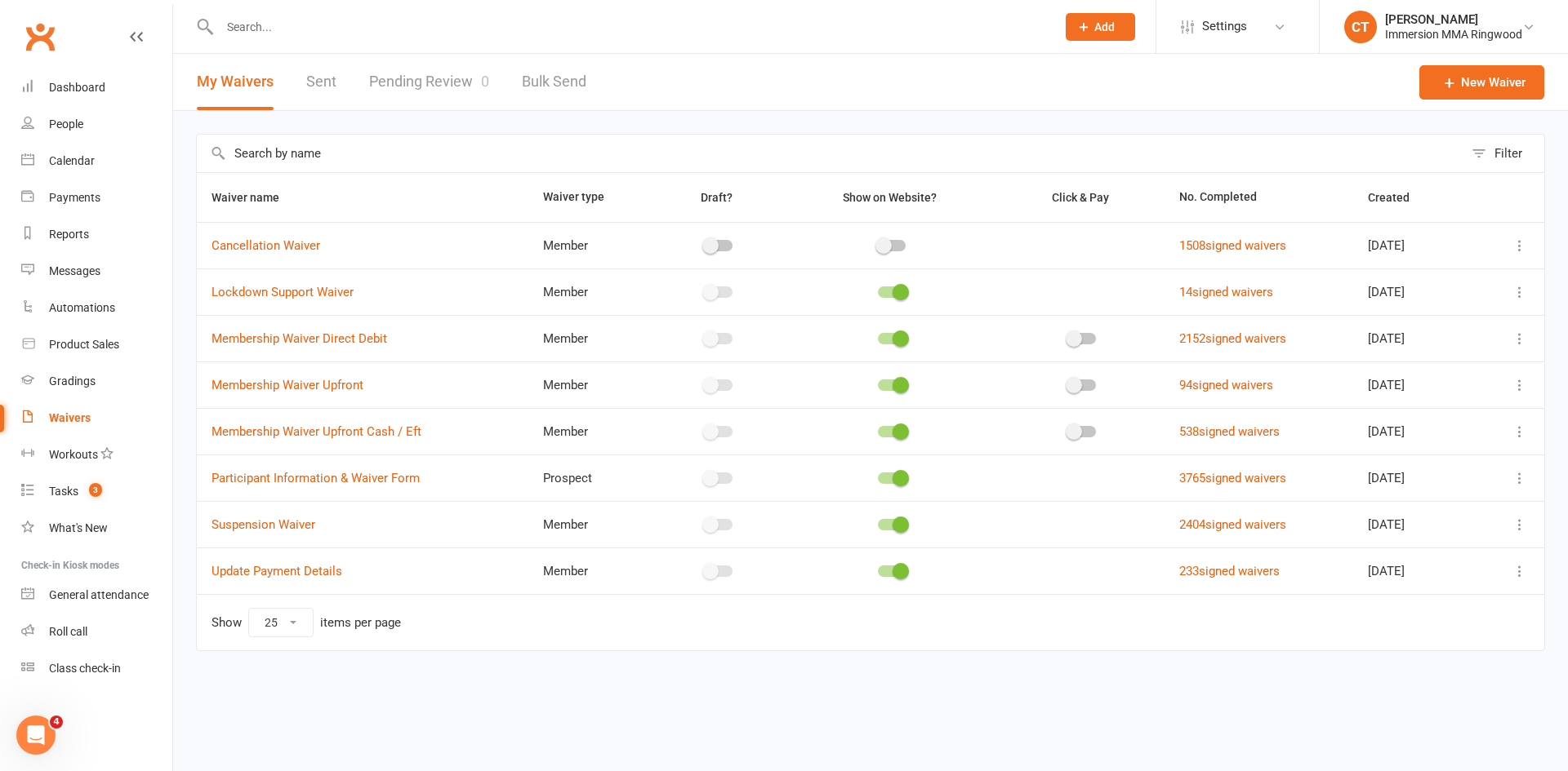
click at [442, 78] on link "Pending Review 0" at bounding box center [429, 82] width 120 height 56
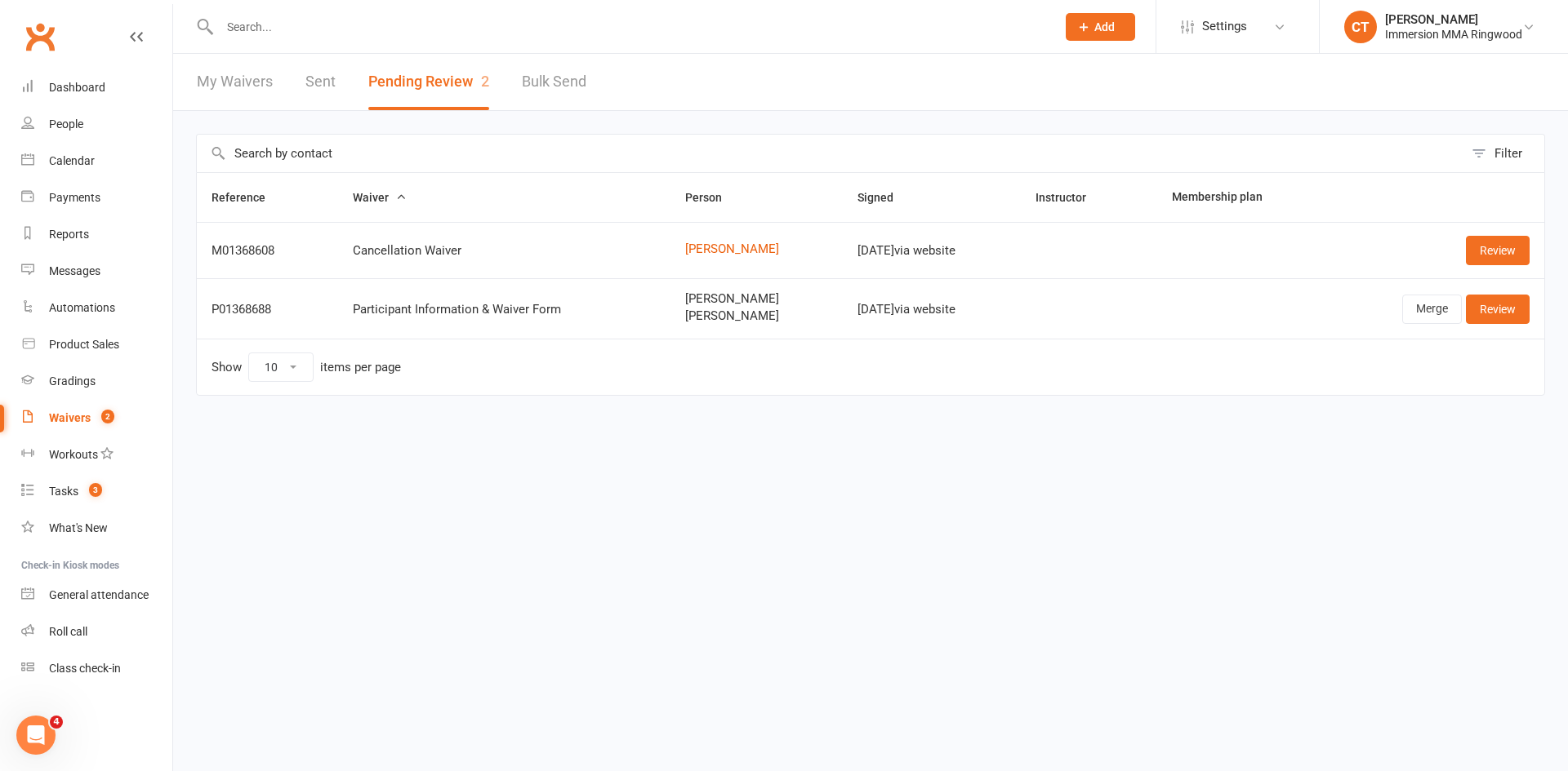
click at [237, 73] on link "My Waivers" at bounding box center [234, 82] width 76 height 56
select select "25"
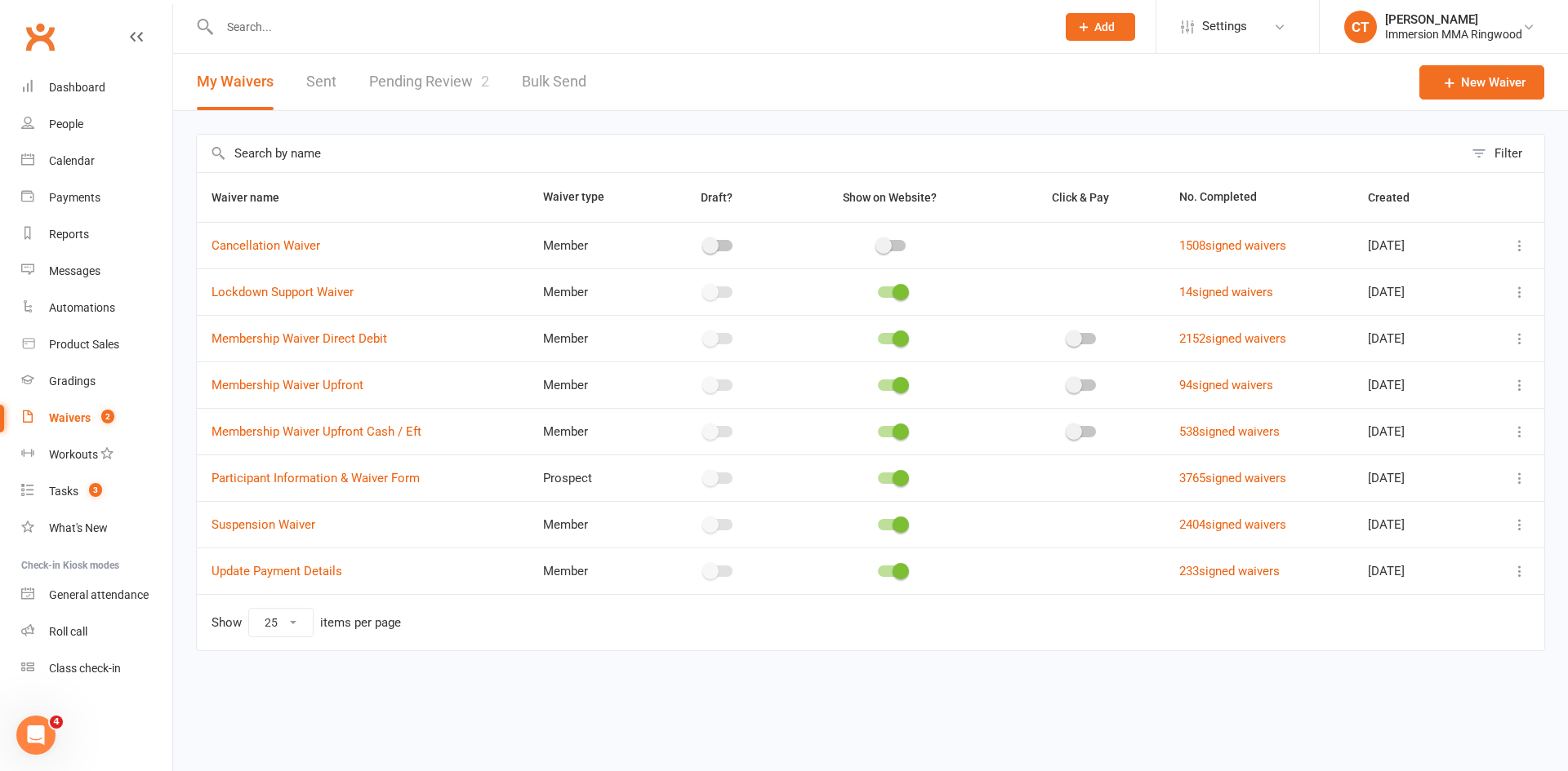
click at [1511, 527] on icon at bounding box center [1519, 524] width 17 height 17
click at [878, 661] on div "Waiver name Waiver type Draft? Show on Website? Click & Pay No. Completed Creat…" at bounding box center [870, 422] width 1349 height 502
click at [400, 7] on div at bounding box center [619, 26] width 848 height 53
click at [393, 29] on input "text" at bounding box center [630, 27] width 830 height 23
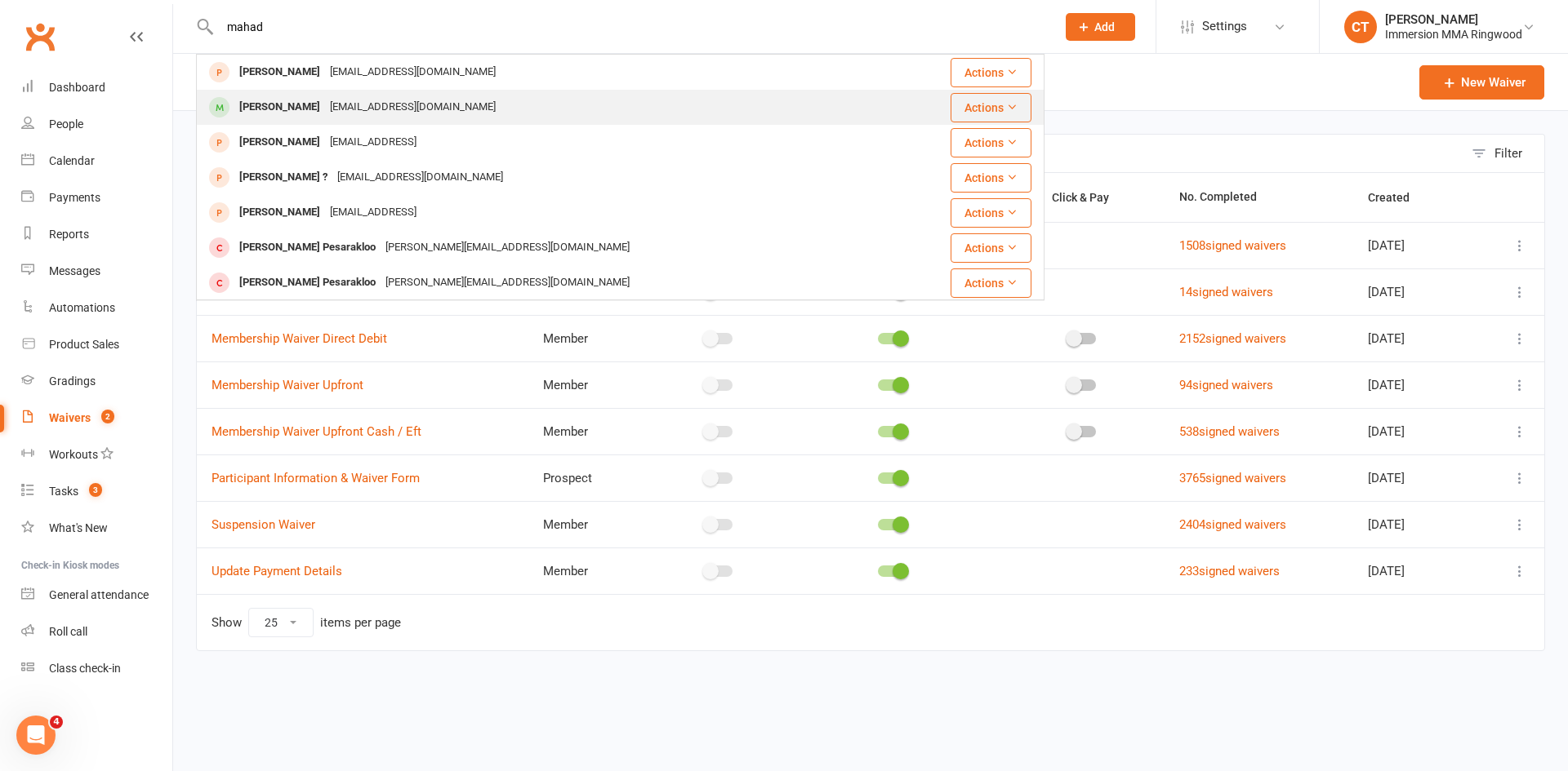
type input "mahad"
click at [390, 105] on div "maddy_20@live.com" at bounding box center [413, 107] width 176 height 23
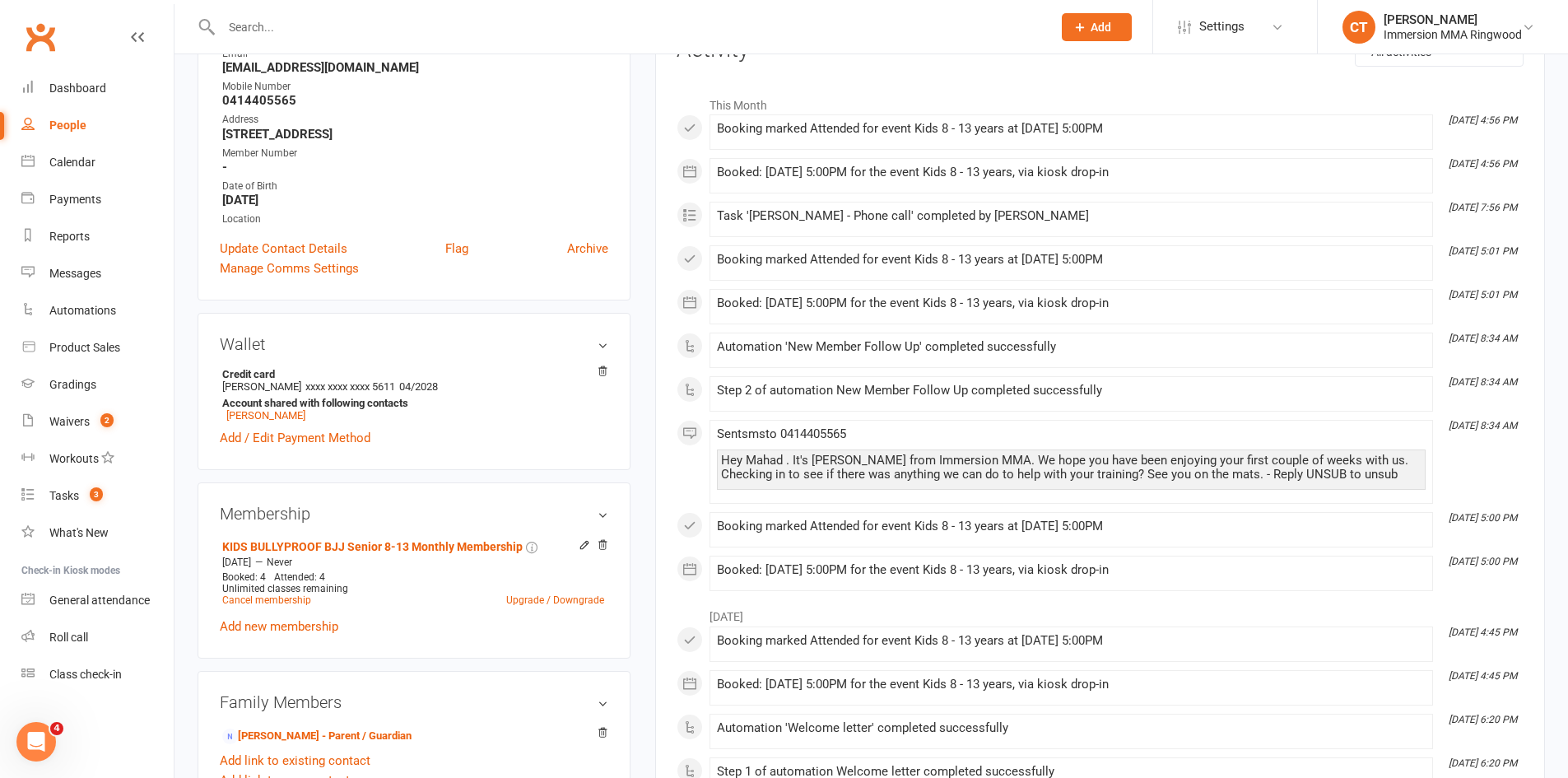
scroll to position [275, 0]
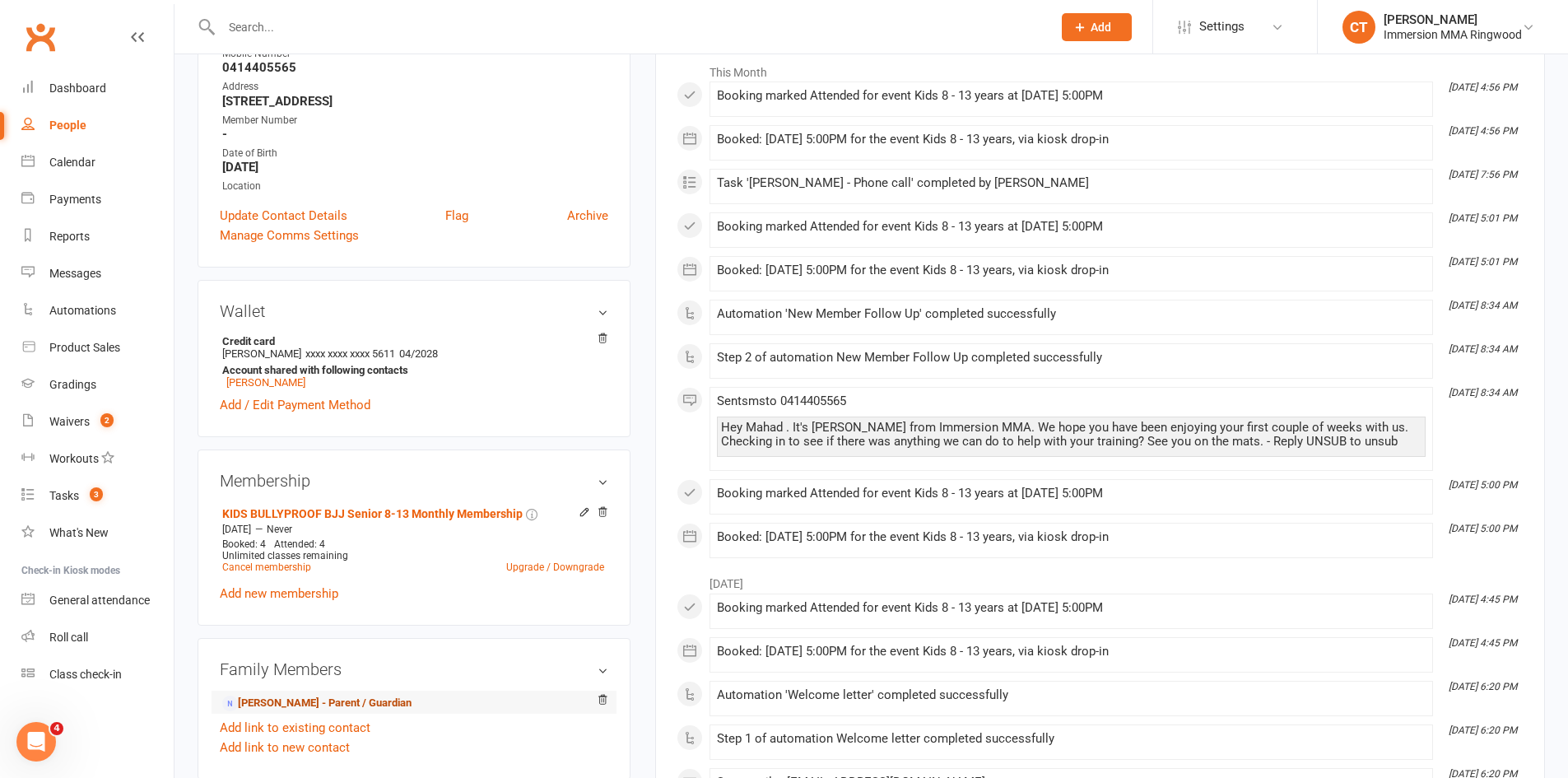
click at [331, 703] on link "Maddy Khan - Parent / Guardian" at bounding box center [317, 703] width 189 height 18
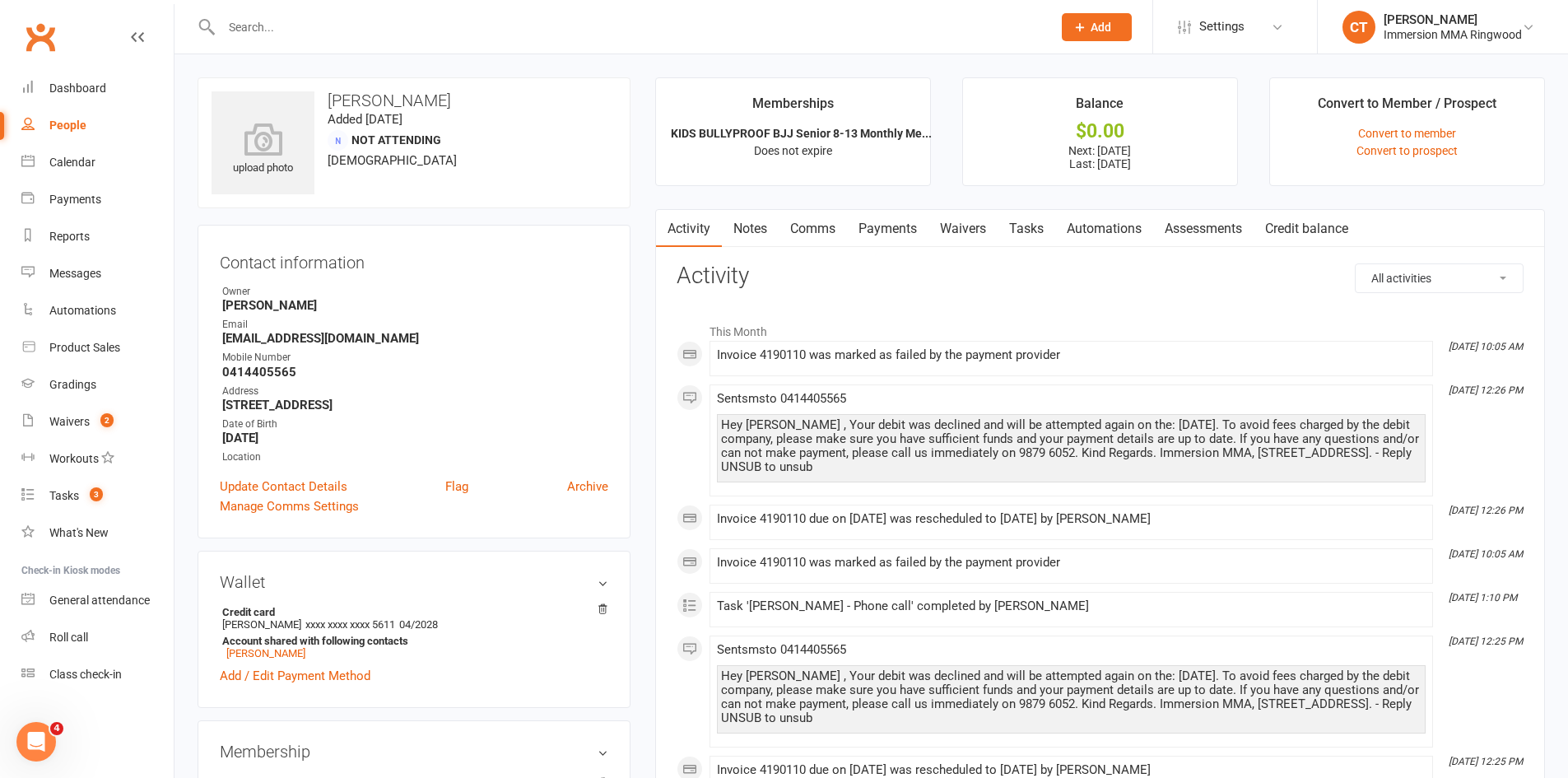
click at [908, 227] on link "Payments" at bounding box center [887, 228] width 82 height 38
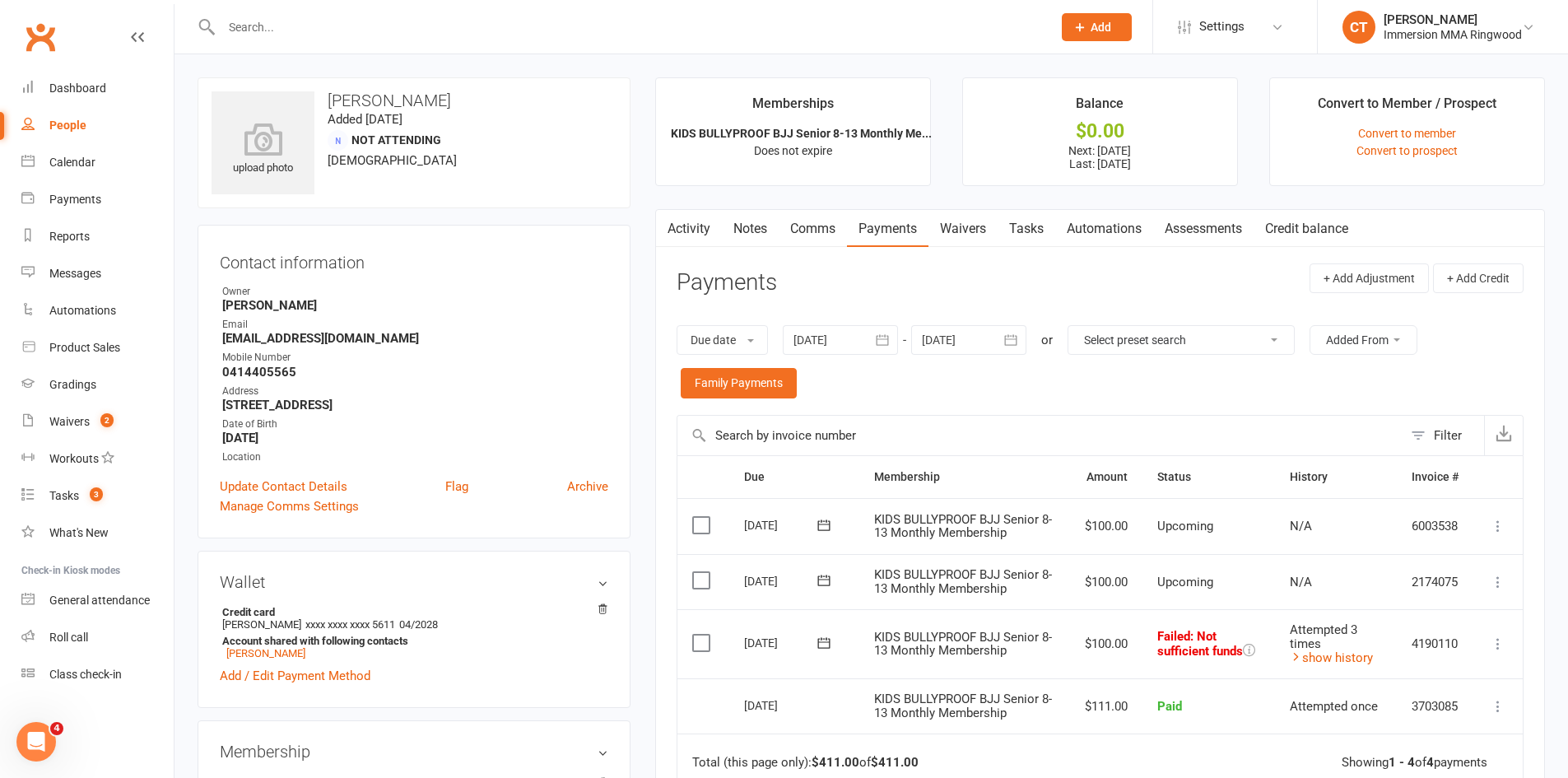
click at [1490, 643] on icon at bounding box center [1498, 644] width 17 height 17
click at [1450, 709] on link "Mark as Paid (POS)" at bounding box center [1426, 710] width 163 height 33
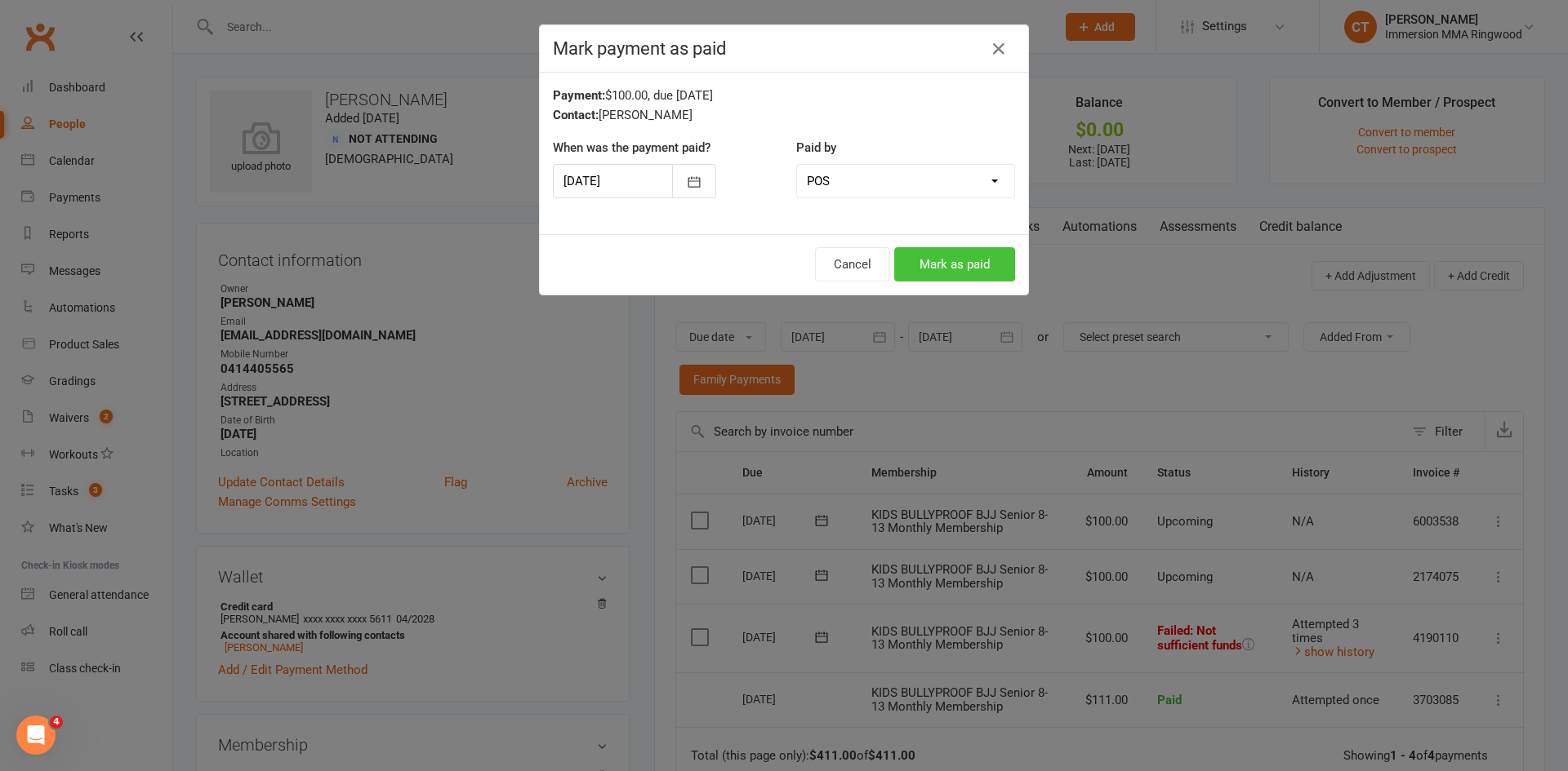
click at [918, 261] on button "Mark as paid" at bounding box center [954, 263] width 121 height 34
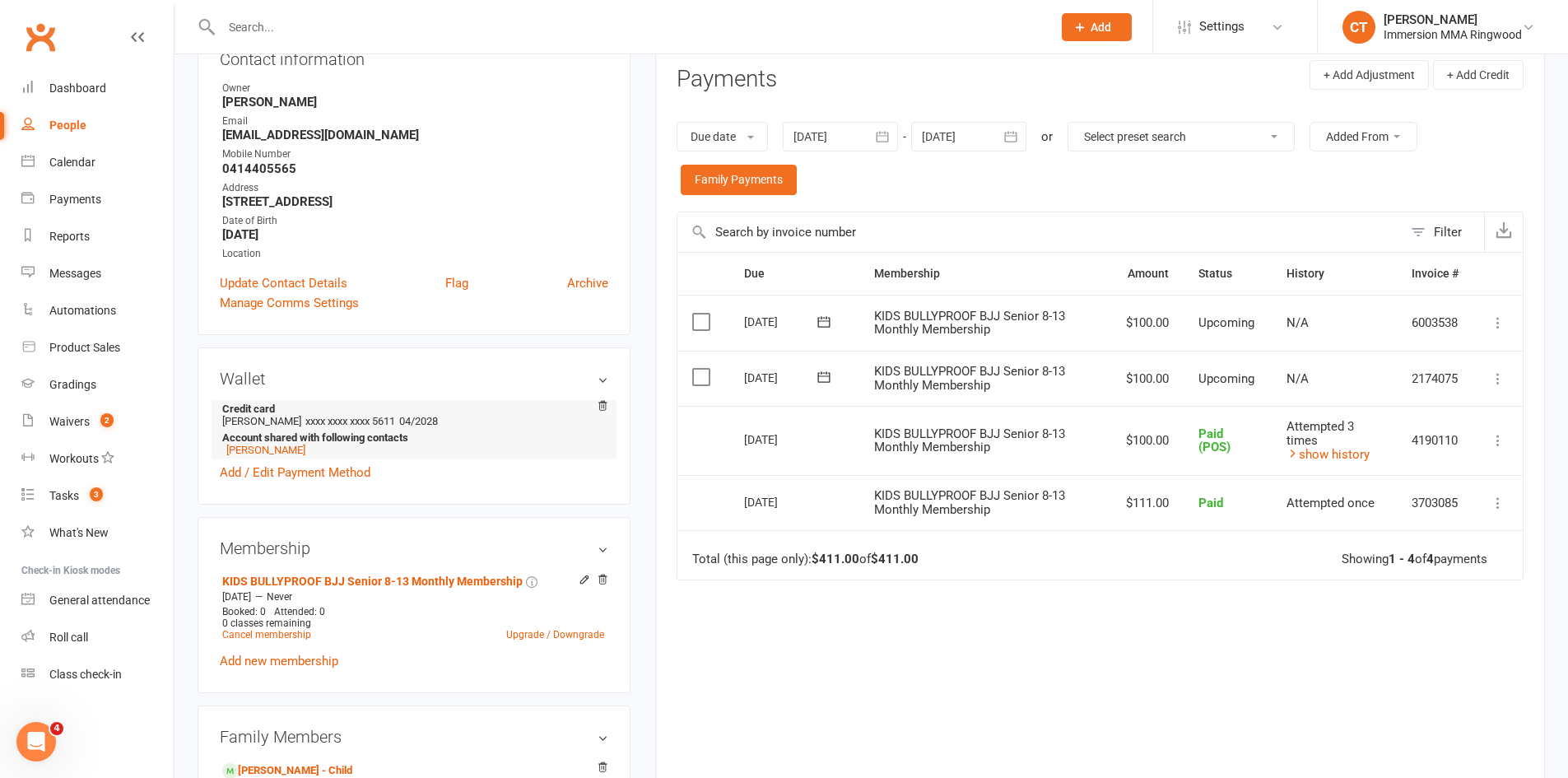
scroll to position [275, 0]
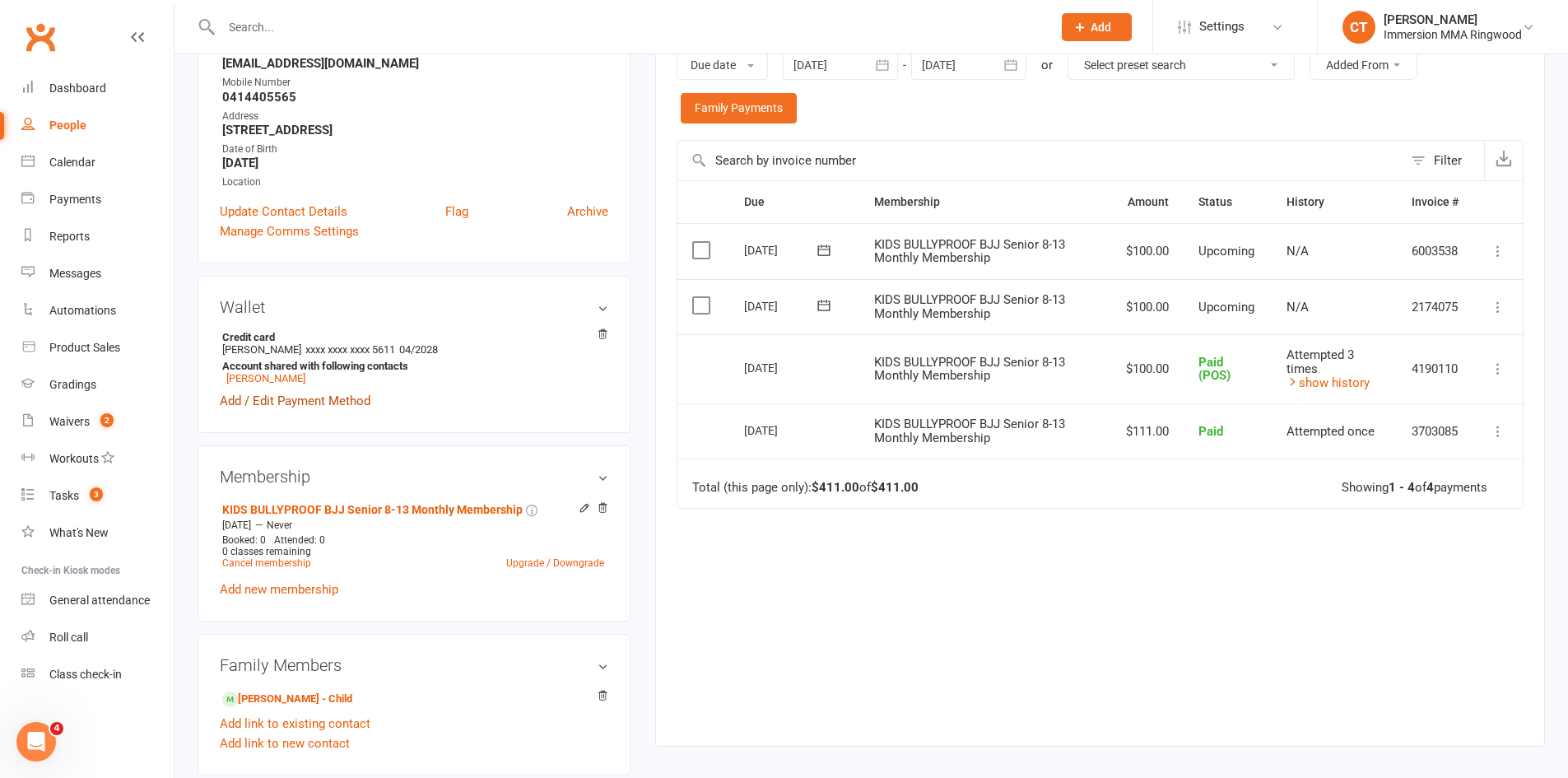
click at [289, 397] on link "Add / Edit Payment Method" at bounding box center [296, 401] width 151 height 20
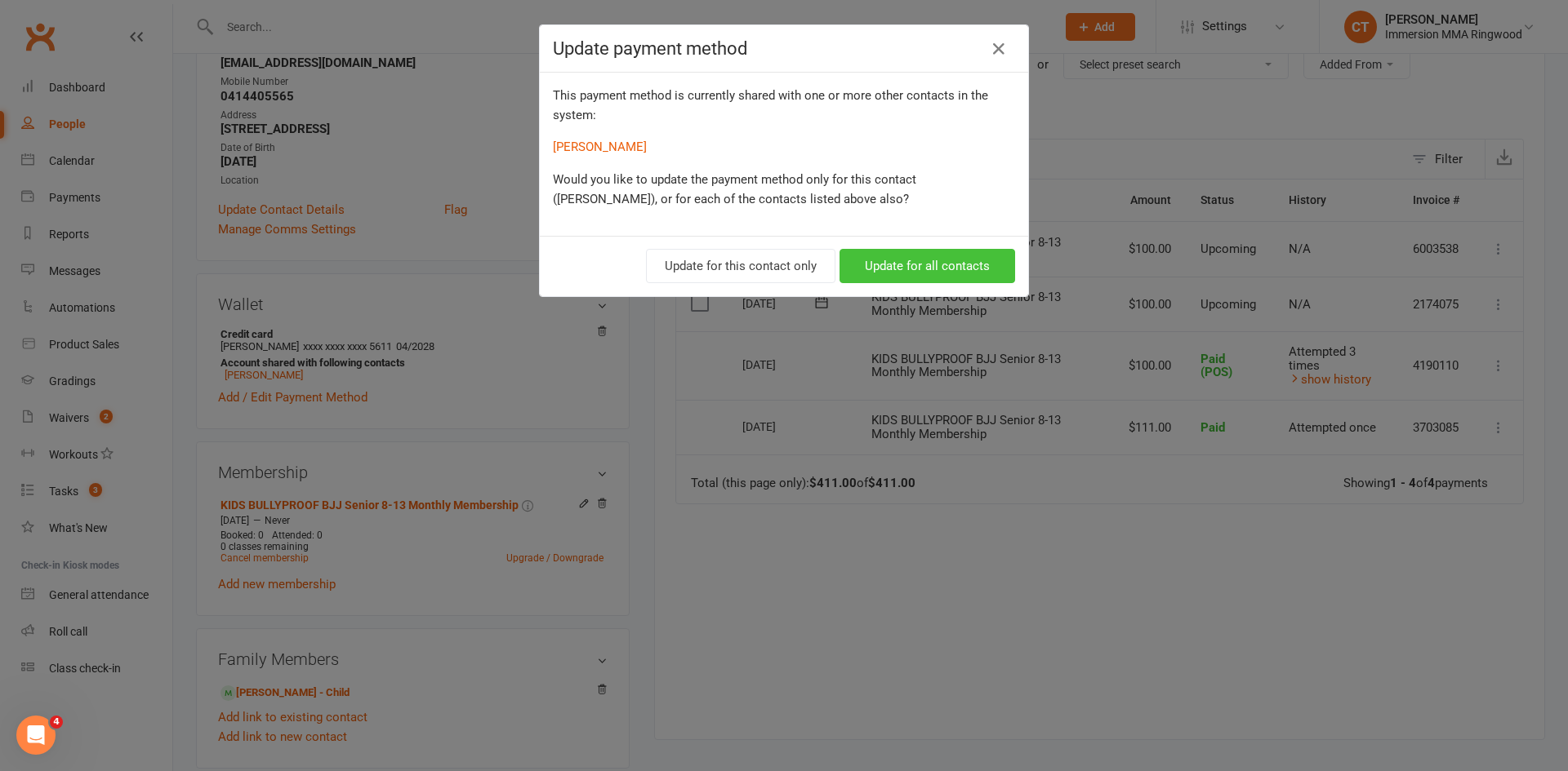
click at [909, 269] on button "Update for all contacts" at bounding box center [927, 265] width 176 height 34
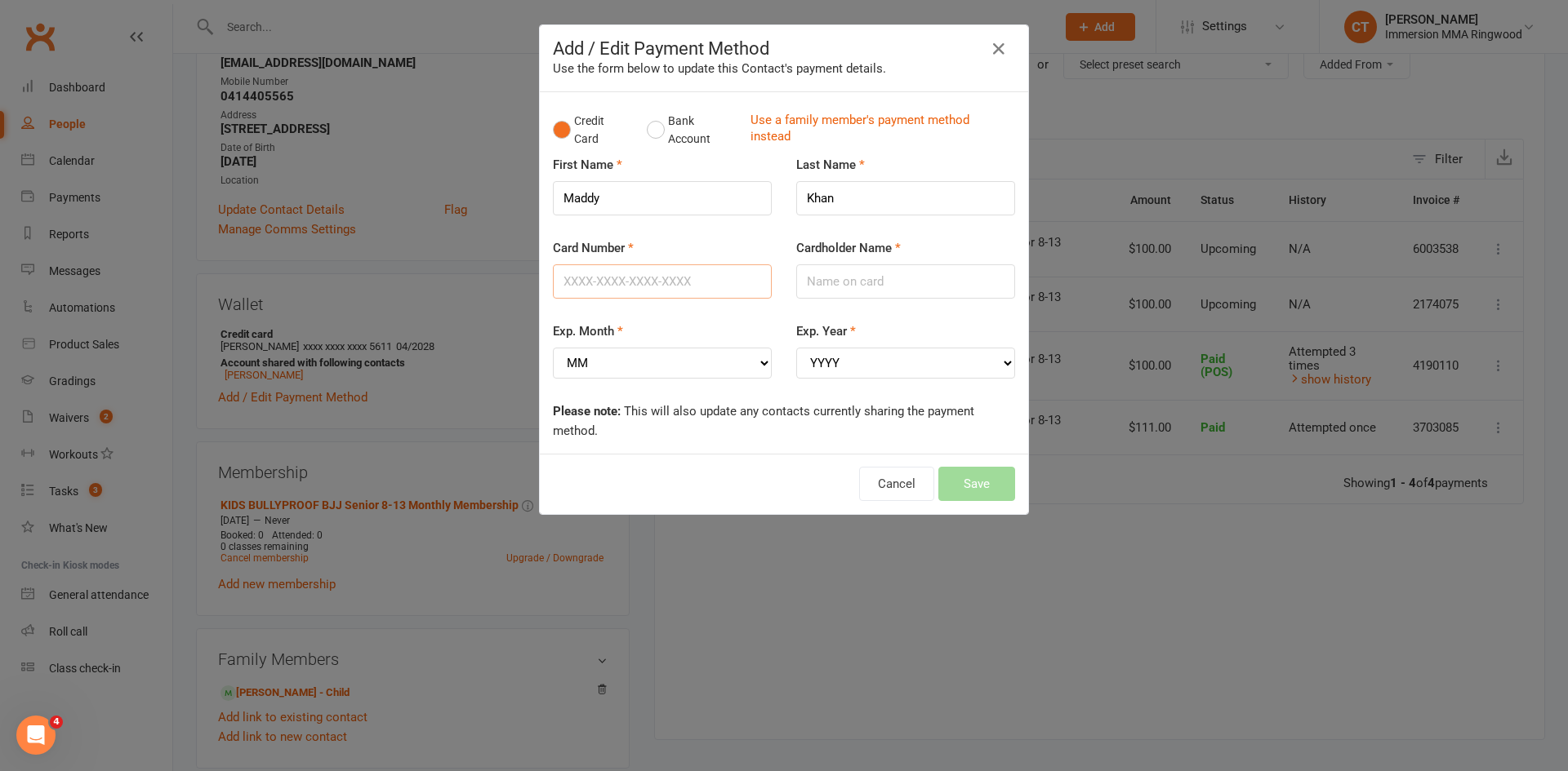
click at [652, 275] on input "Card Number" at bounding box center [663, 281] width 219 height 34
click at [777, 238] on div "Card Number Cardholder Name" at bounding box center [784, 280] width 487 height 83
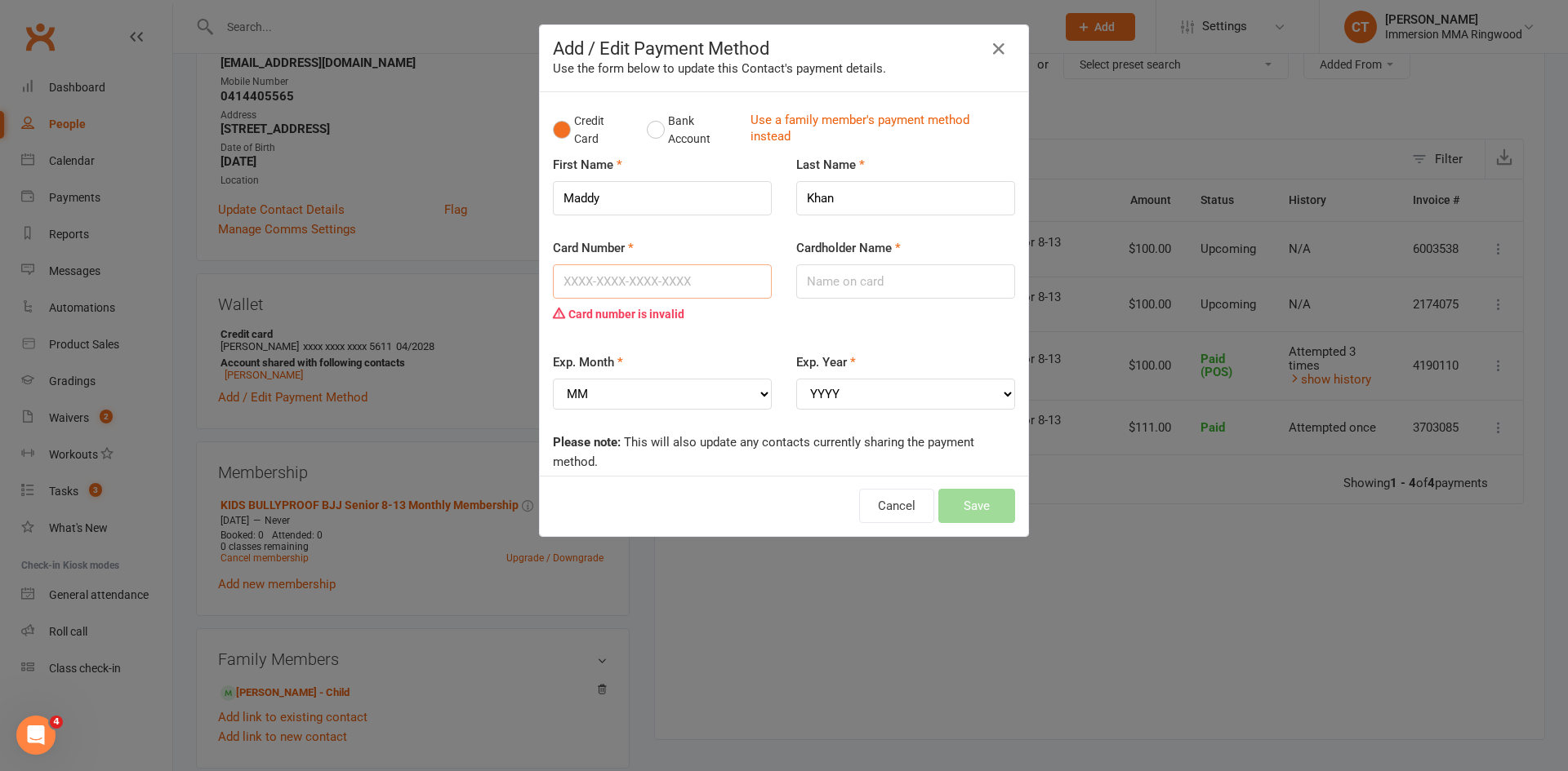
click at [665, 276] on input "Card Number" at bounding box center [663, 281] width 219 height 34
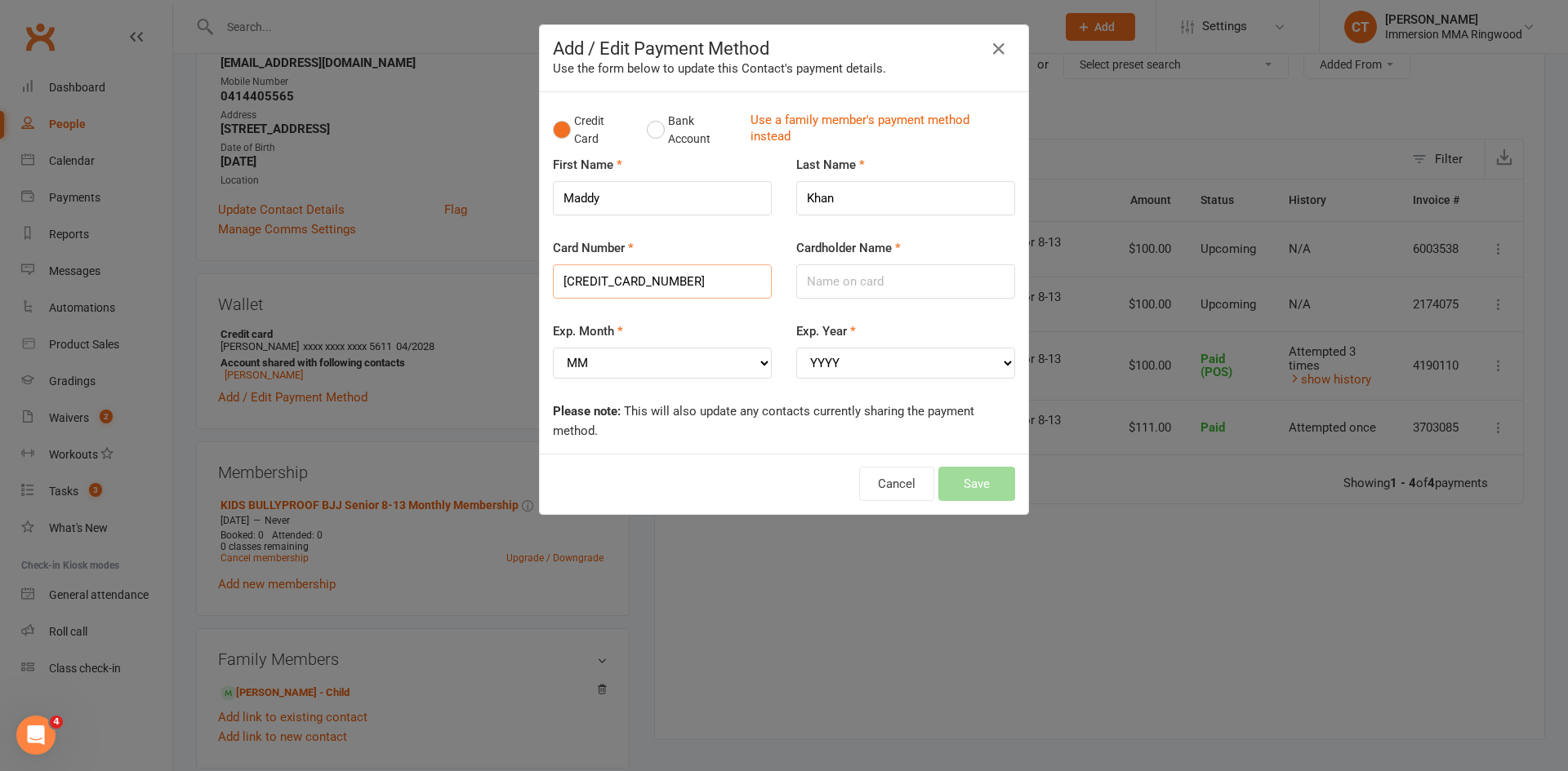
type input "4424120060019136"
click at [845, 275] on input "Cardholder Name" at bounding box center [905, 281] width 219 height 34
type input "V"
type input "Rizwan H Chohan"
click at [684, 356] on select "MM 01 02 03 04 05 06 07 08 09 10 11 12" at bounding box center [663, 363] width 219 height 31
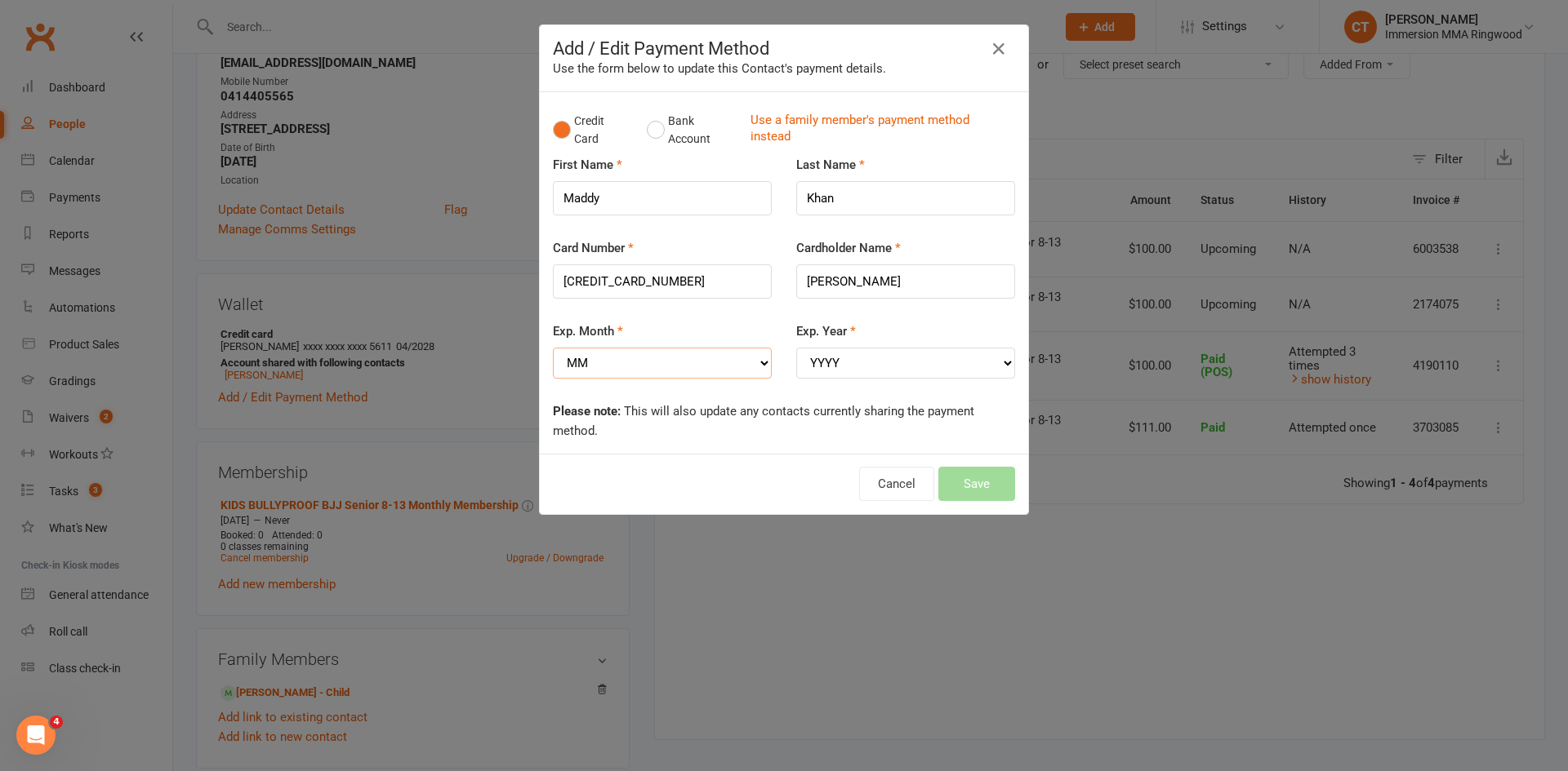
select select "03"
click at [553, 348] on select "MM 01 02 03 04 05 06 07 08 09 10 11 12" at bounding box center [663, 363] width 219 height 31
click at [822, 360] on select "YYYY 2025 2026 2027 2028 2029 2030 2031 2032 2033 2034" at bounding box center [905, 363] width 219 height 31
select select "2027"
click at [796, 348] on select "YYYY 2025 2026 2027 2028 2029 2030 2031 2032 2033 2034" at bounding box center [905, 363] width 219 height 31
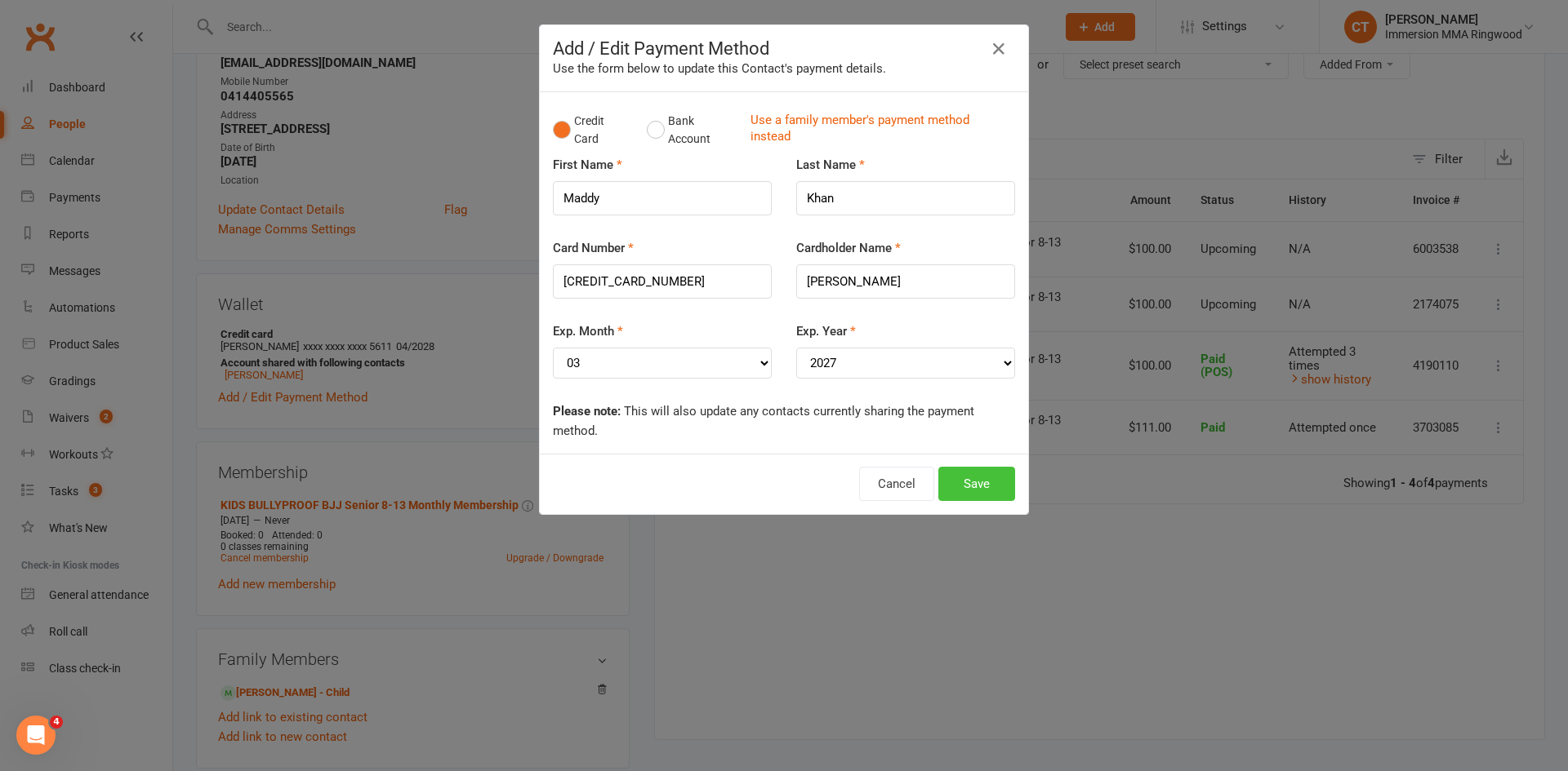
click at [987, 485] on button "Save" at bounding box center [977, 483] width 77 height 34
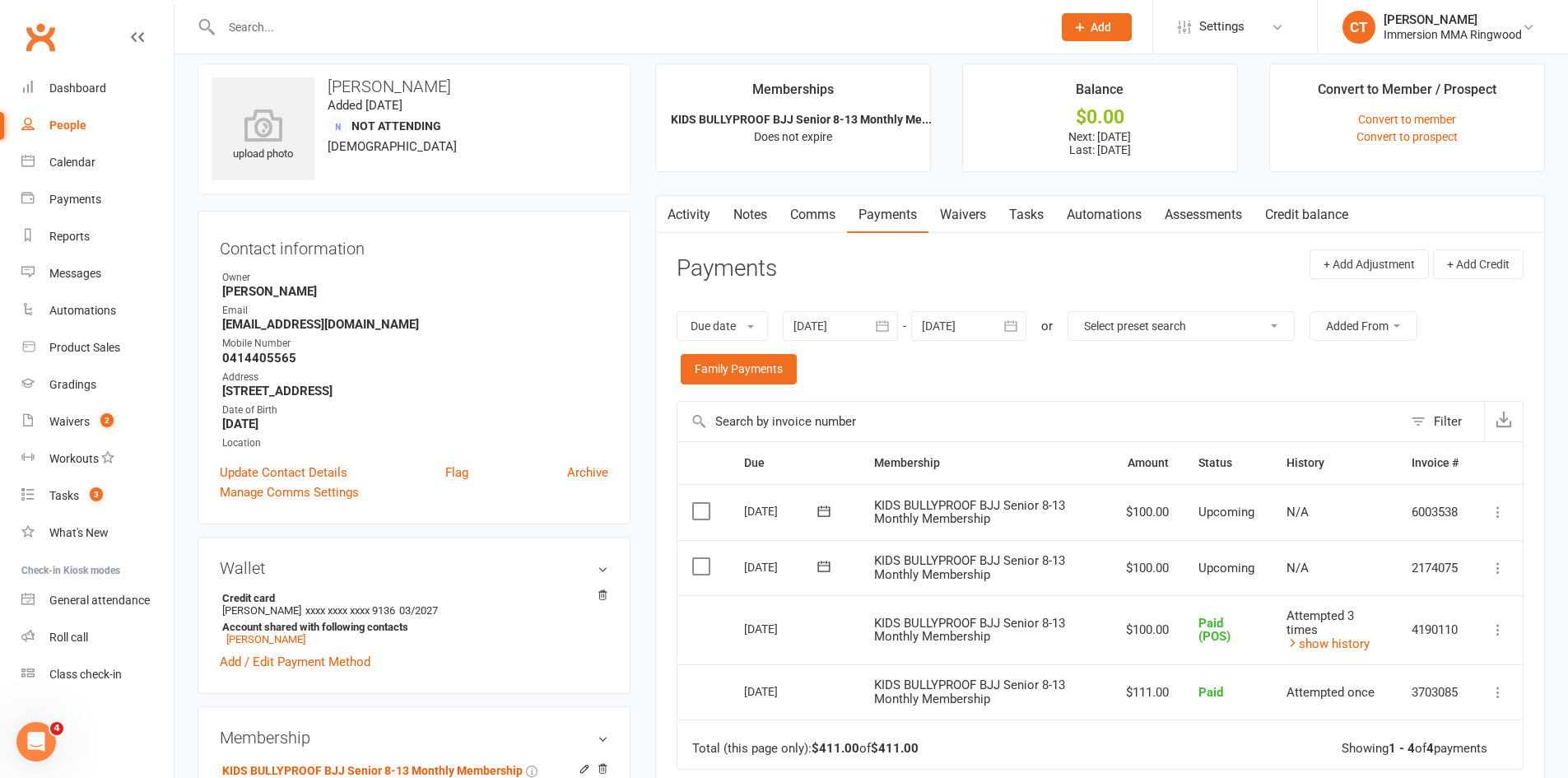
scroll to position [0, 0]
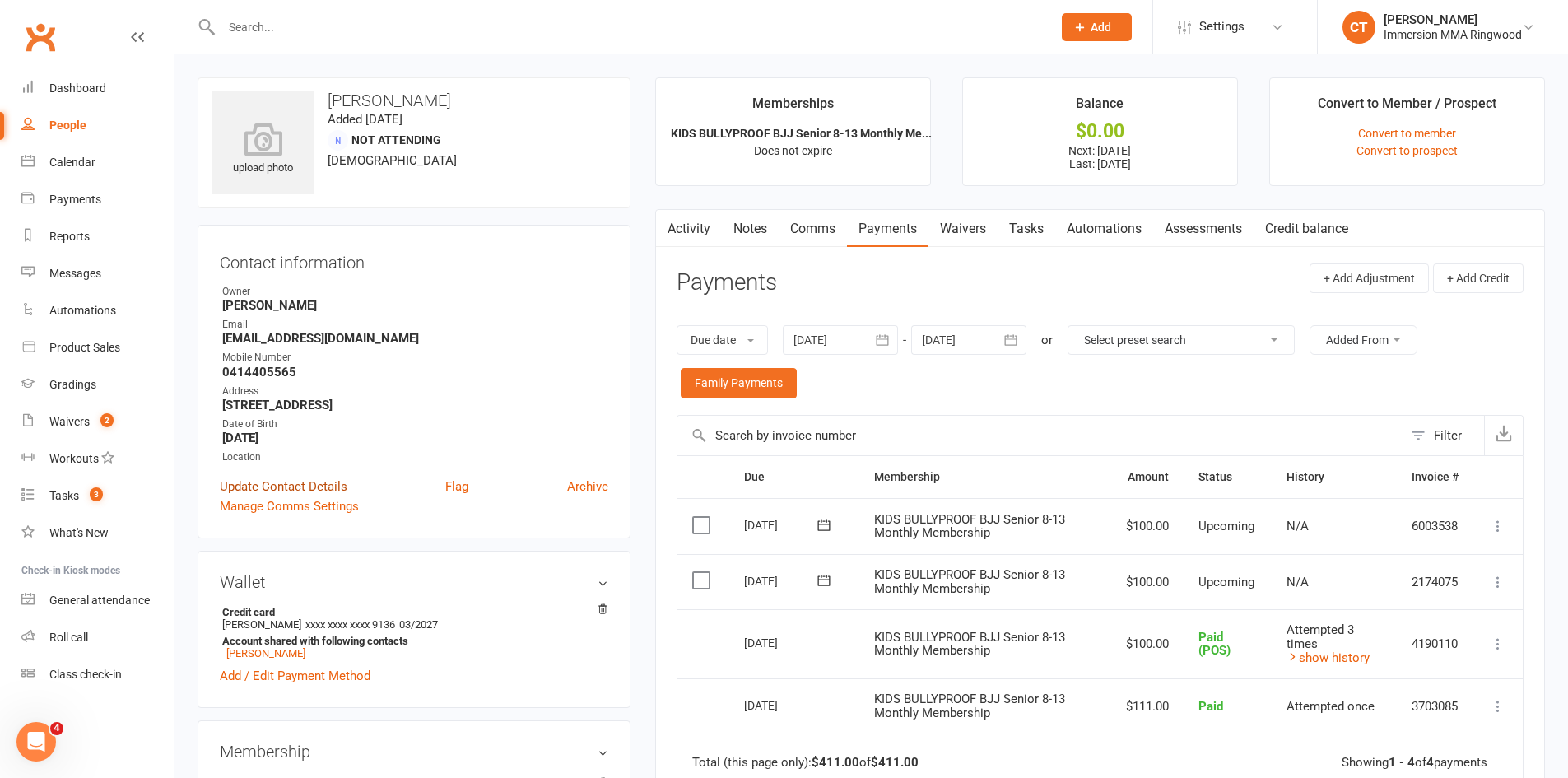
click at [245, 481] on link "Update Contact Details" at bounding box center [284, 487] width 128 height 20
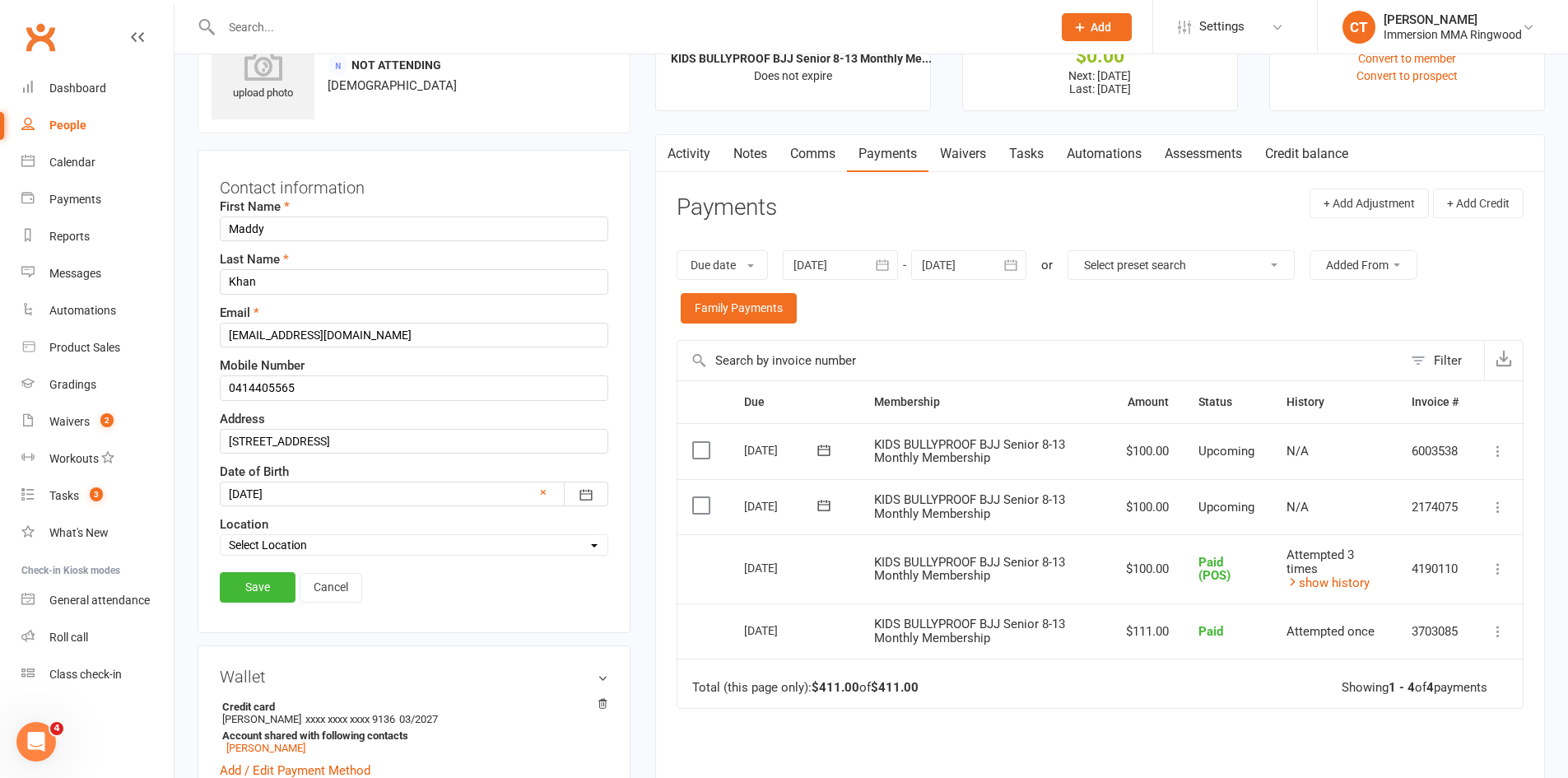
scroll to position [77, 0]
drag, startPoint x: 313, startPoint y: 387, endPoint x: 137, endPoint y: 360, distance: 178.1
click at [137, 360] on ui-view "Prospect Member Non-attending contact Class / event Appointment Grading event T…" at bounding box center [784, 639] width 1568 height 1425
type input "0426540346"
click at [250, 604] on div "Save Cancel" at bounding box center [414, 589] width 388 height 38
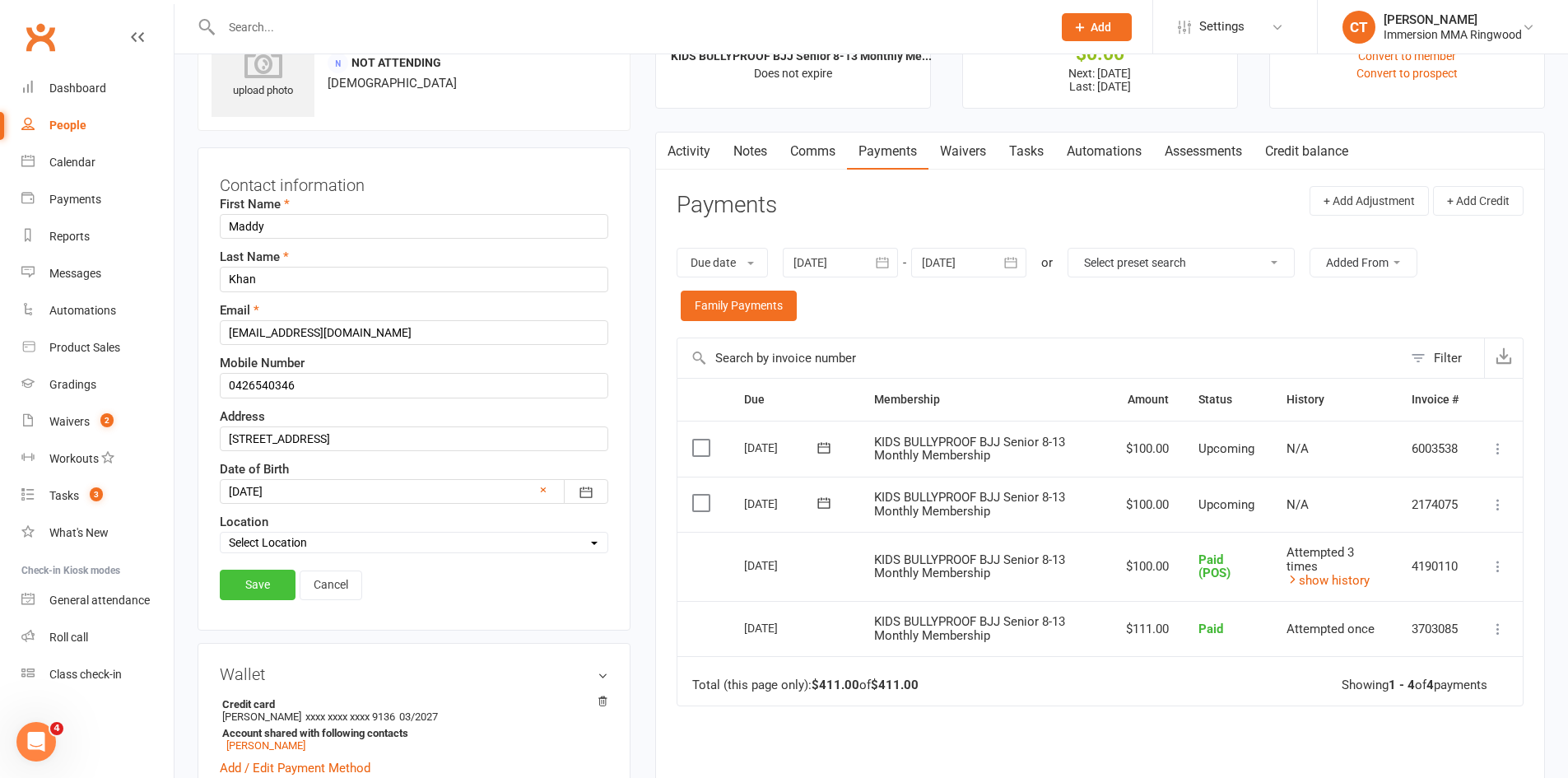
click at [254, 598] on link "Save" at bounding box center [258, 585] width 75 height 30
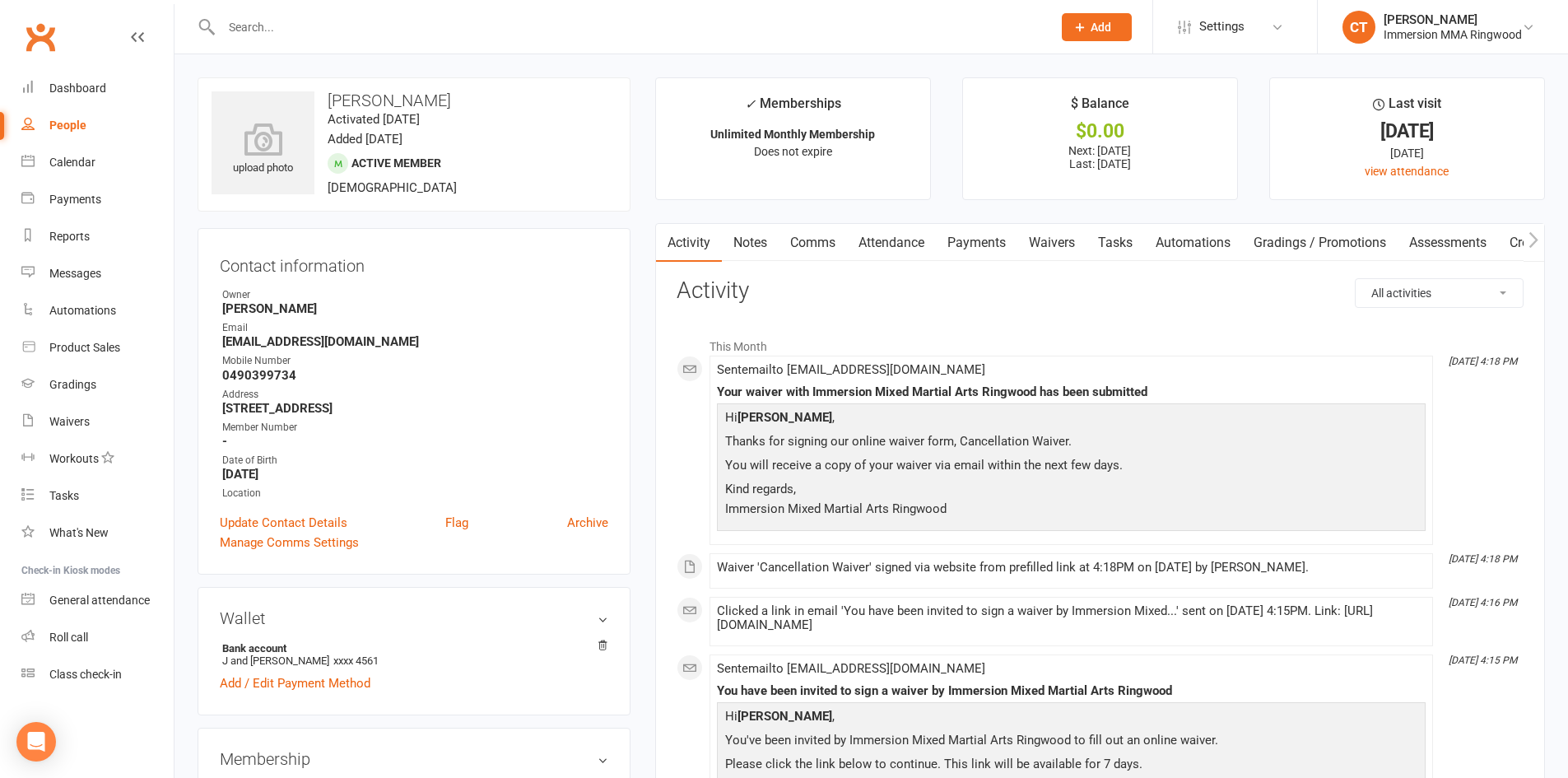
click at [950, 247] on link "Payments" at bounding box center [976, 242] width 82 height 38
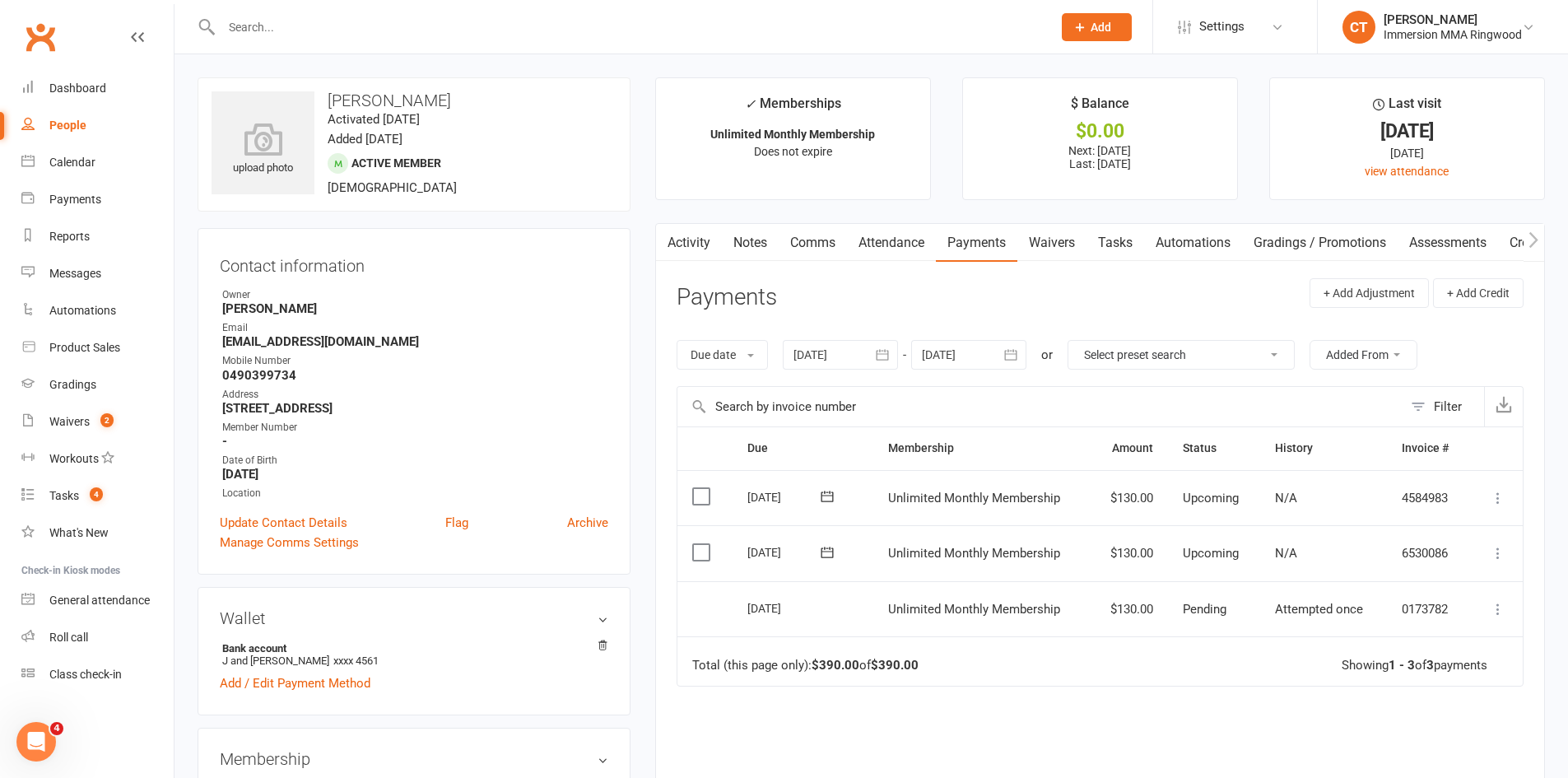
click at [760, 231] on link "Notes" at bounding box center [750, 242] width 57 height 38
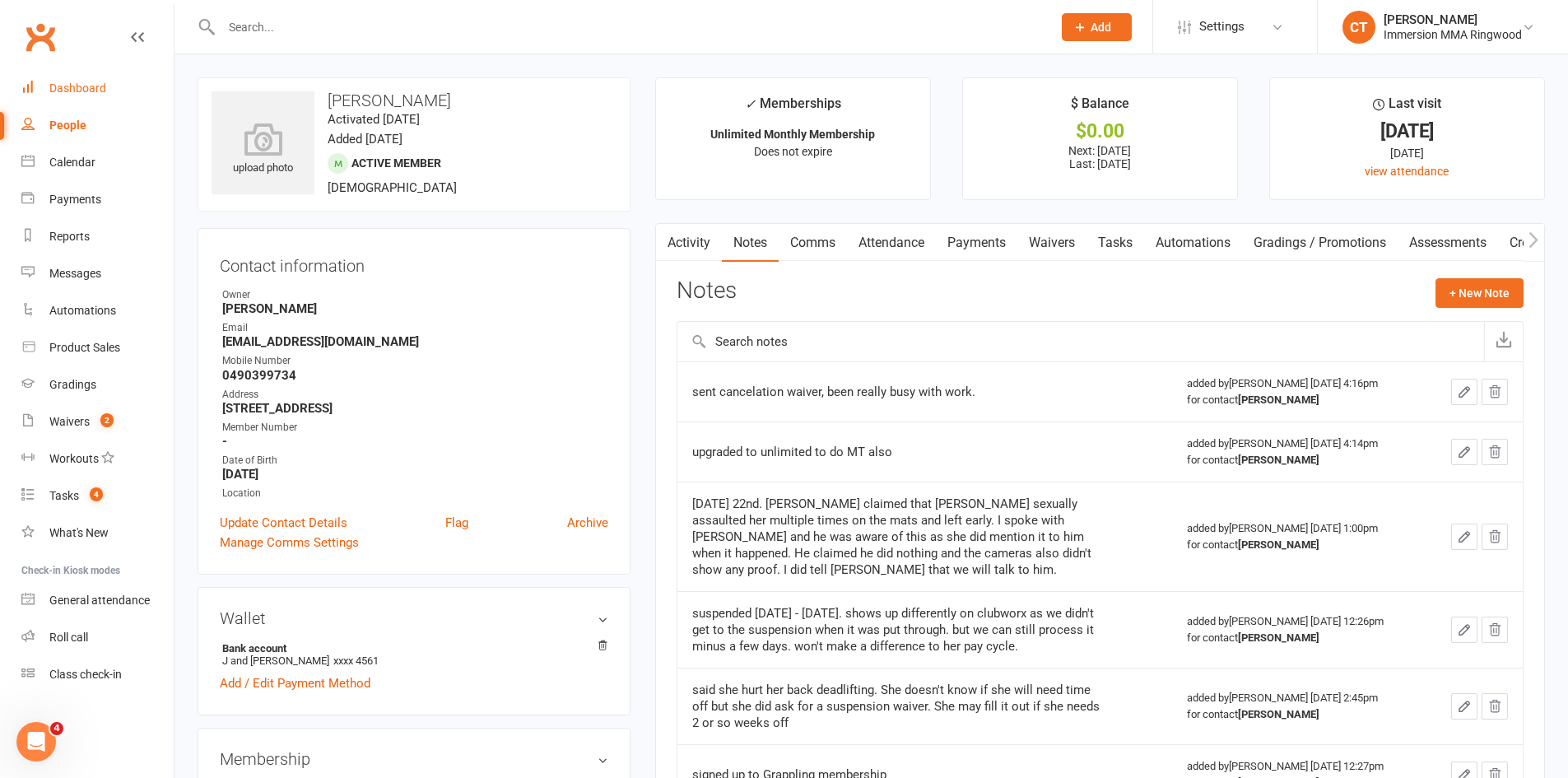
click at [49, 88] on div "Dashboard" at bounding box center [77, 88] width 57 height 13
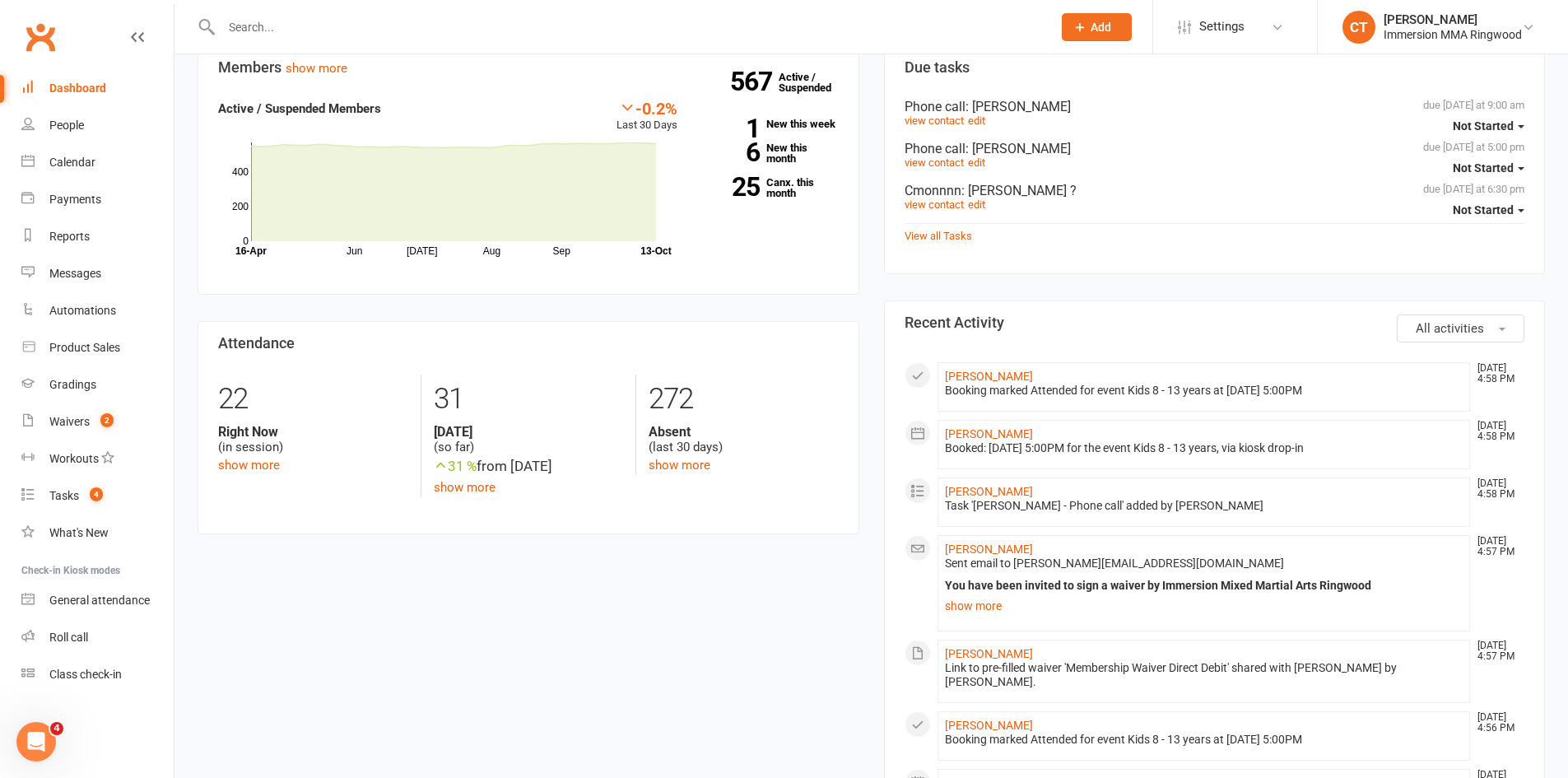
scroll to position [549, 0]
